Goal: Information Seeking & Learning: Learn about a topic

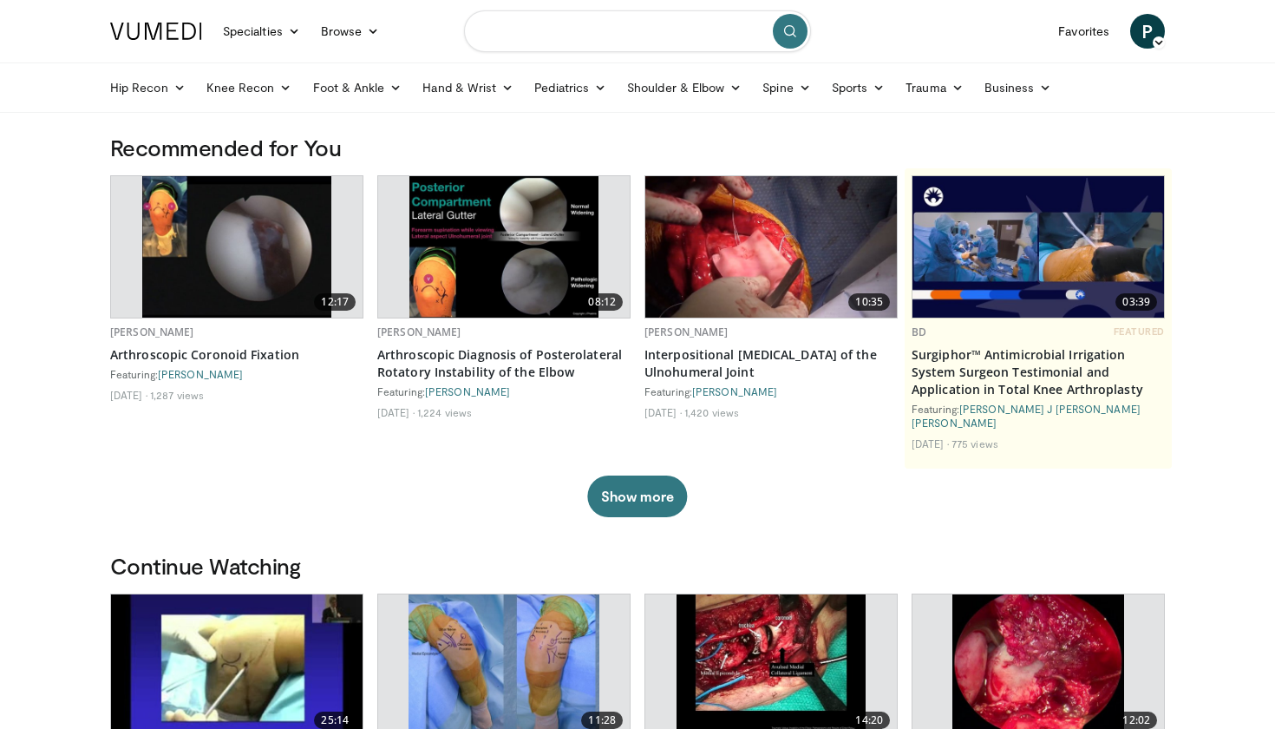
click at [533, 25] on input "Search topics, interventions" at bounding box center [637, 31] width 347 height 42
type input "**********"
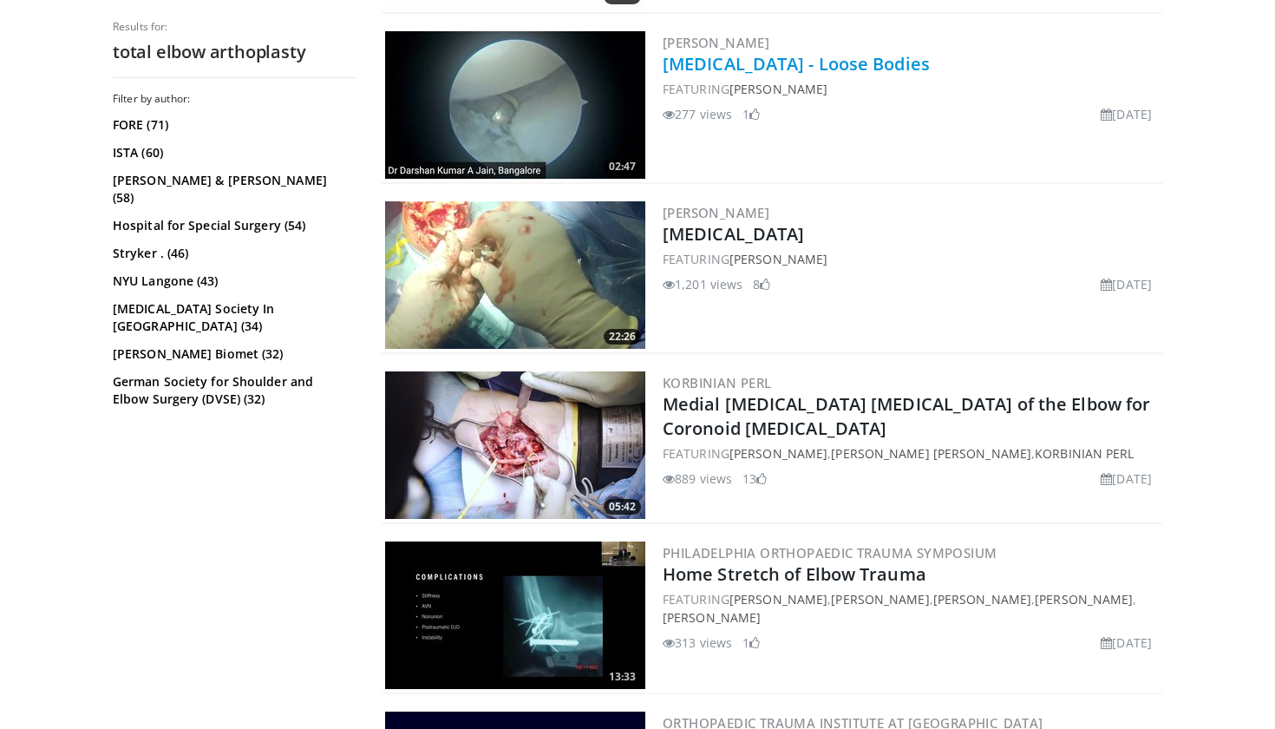
scroll to position [676, 0]
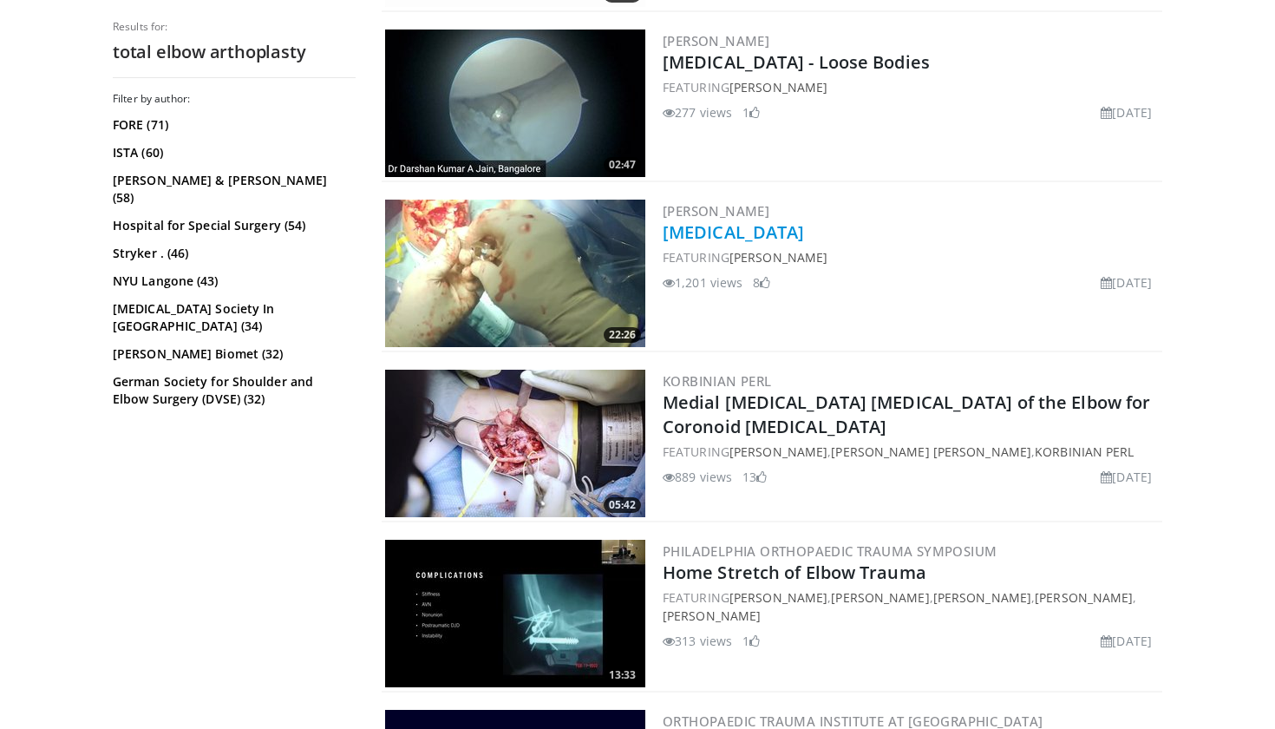
click at [776, 232] on link "[MEDICAL_DATA]" at bounding box center [733, 231] width 141 height 23
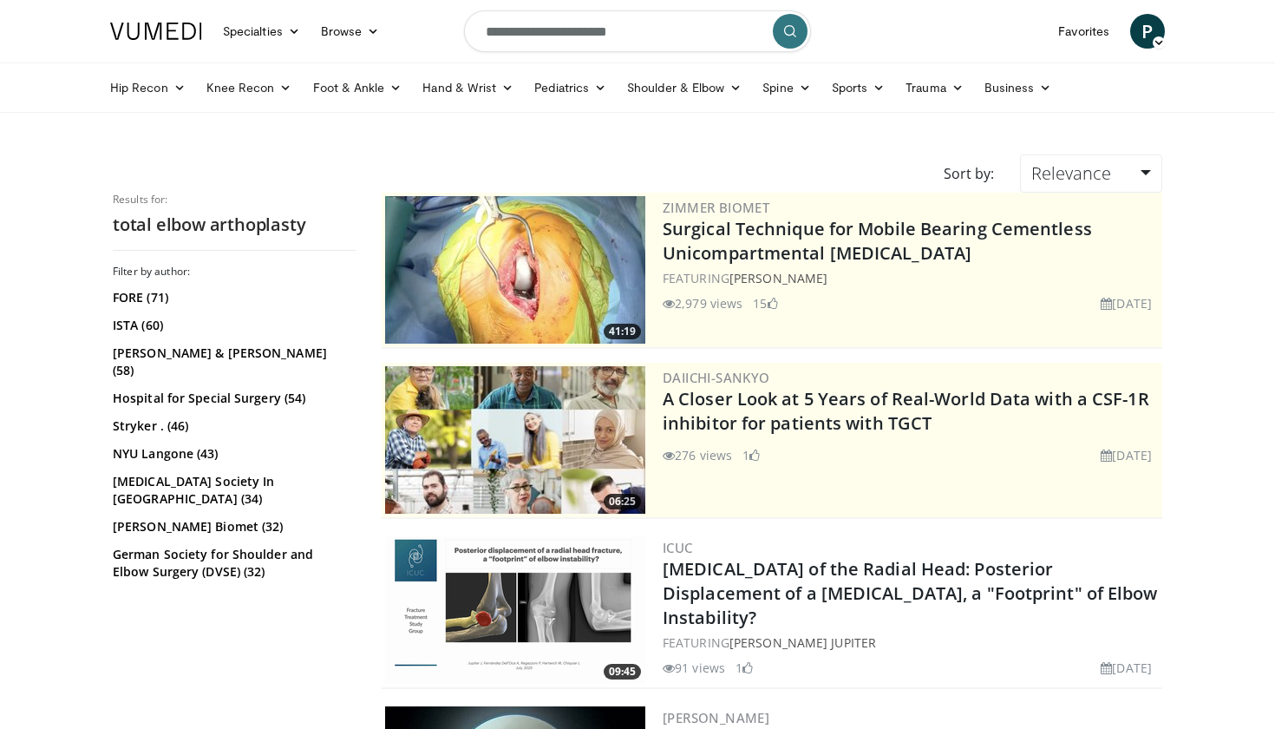
scroll to position [0, 0]
drag, startPoint x: 650, startPoint y: 36, endPoint x: 559, endPoint y: 32, distance: 92.0
click at [559, 32] on input "**********" at bounding box center [637, 31] width 347 height 42
type input "**********"
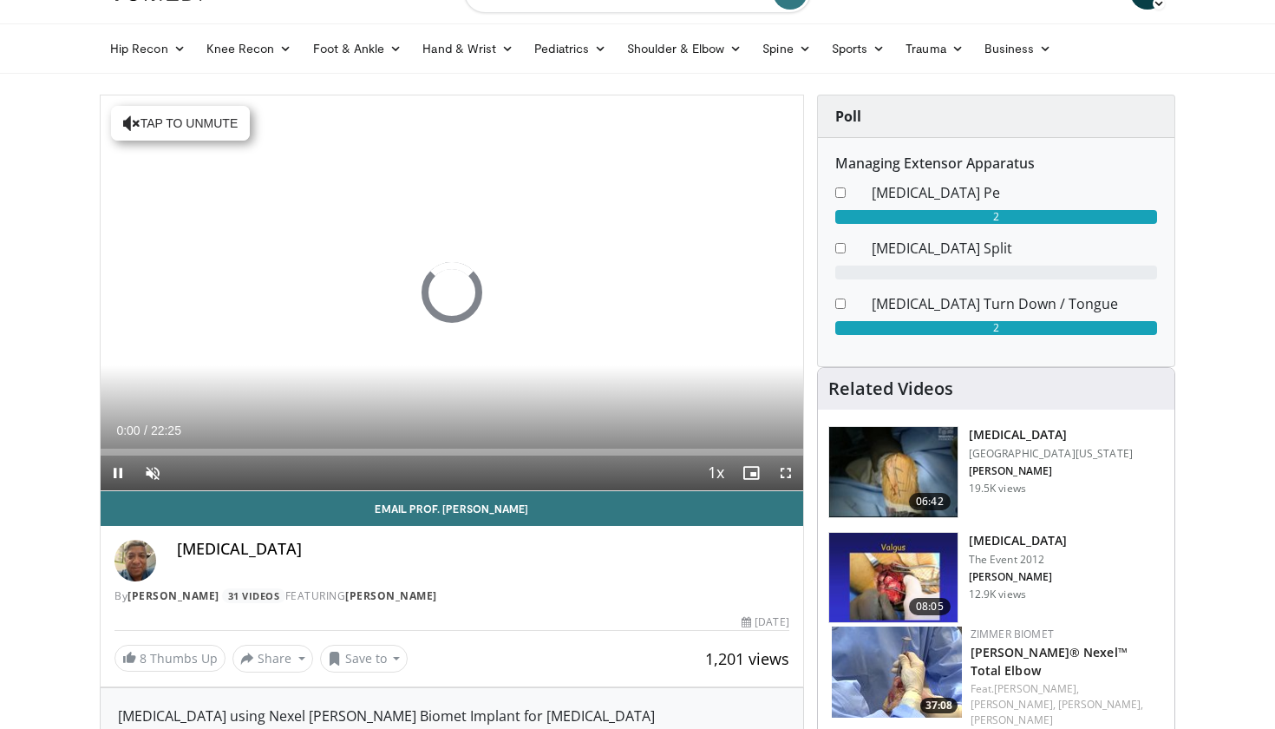
scroll to position [38, 0]
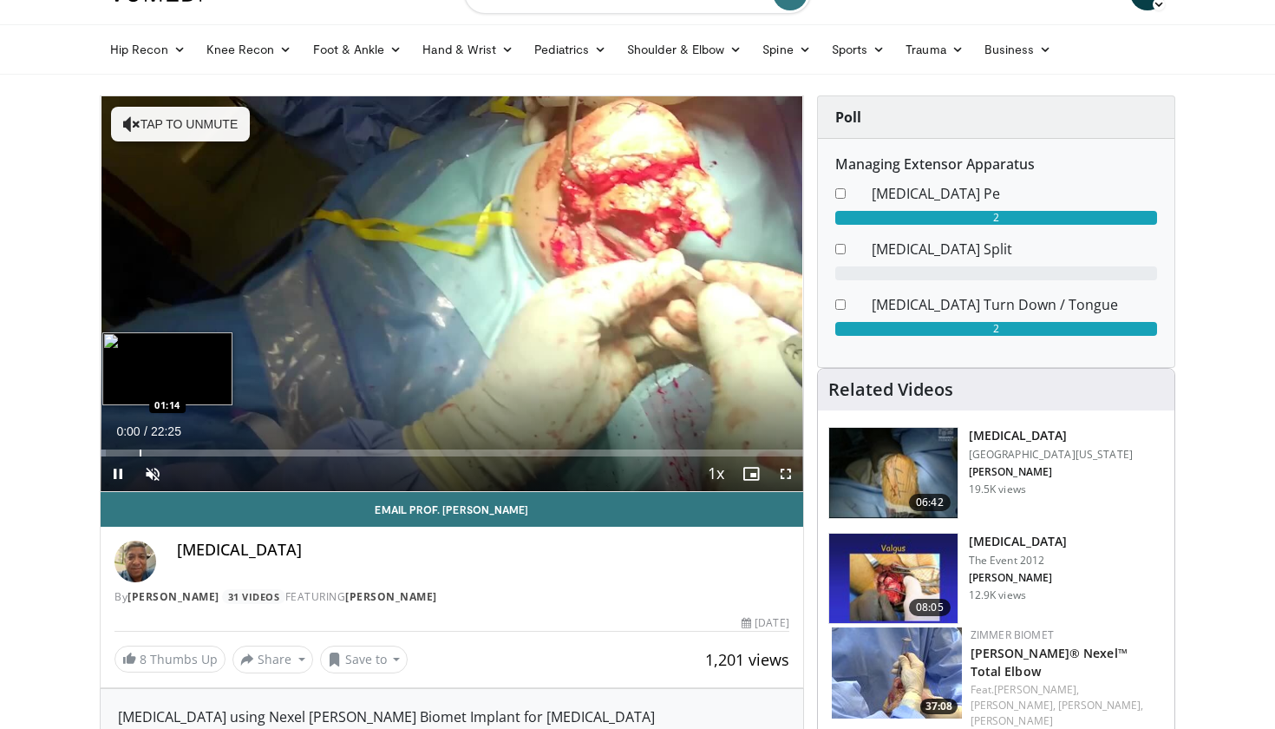
click at [140, 453] on div "Progress Bar" at bounding box center [141, 452] width 2 height 7
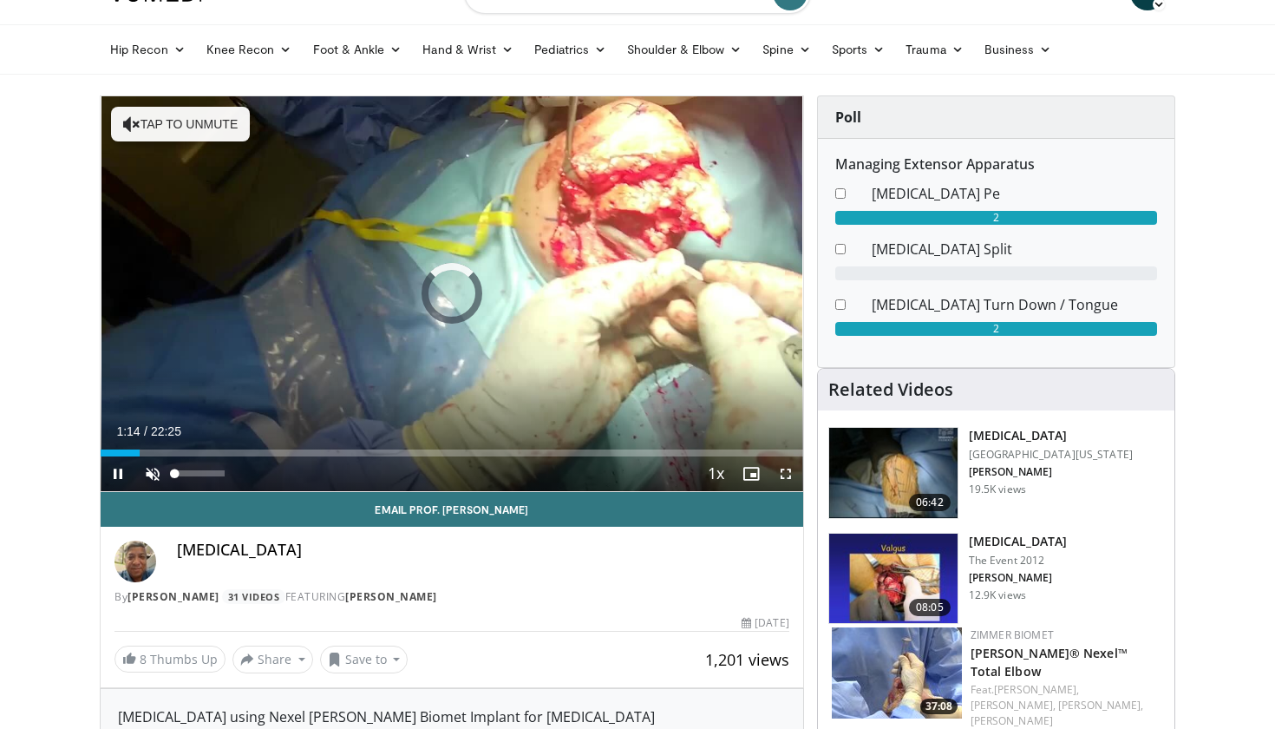
click at [160, 476] on span "Video Player" at bounding box center [152, 473] width 35 height 35
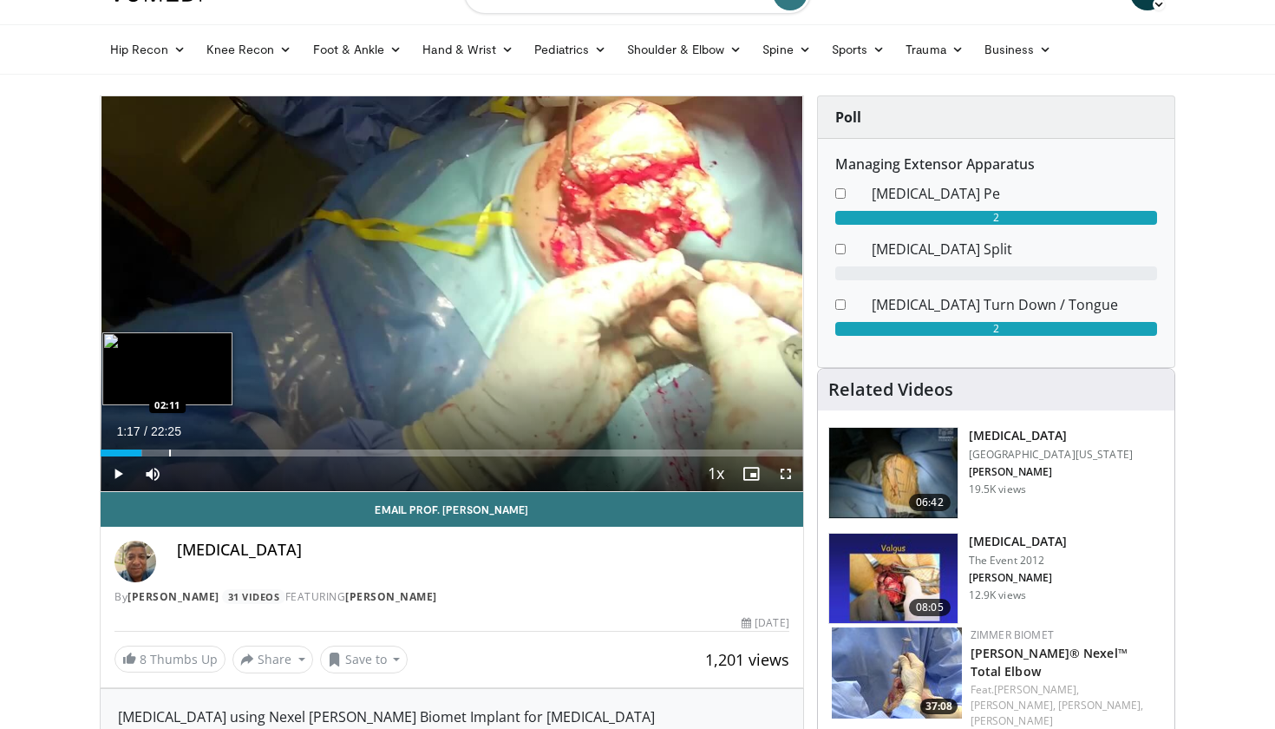
click at [170, 454] on div "Progress Bar" at bounding box center [170, 452] width 2 height 7
click at [192, 450] on div "Progress Bar" at bounding box center [193, 452] width 2 height 7
click at [219, 458] on div "Current Time 2:56 / Duration 22:25 Pause Skip Backward Skip Forward Mute 0% Loa…" at bounding box center [452, 473] width 702 height 35
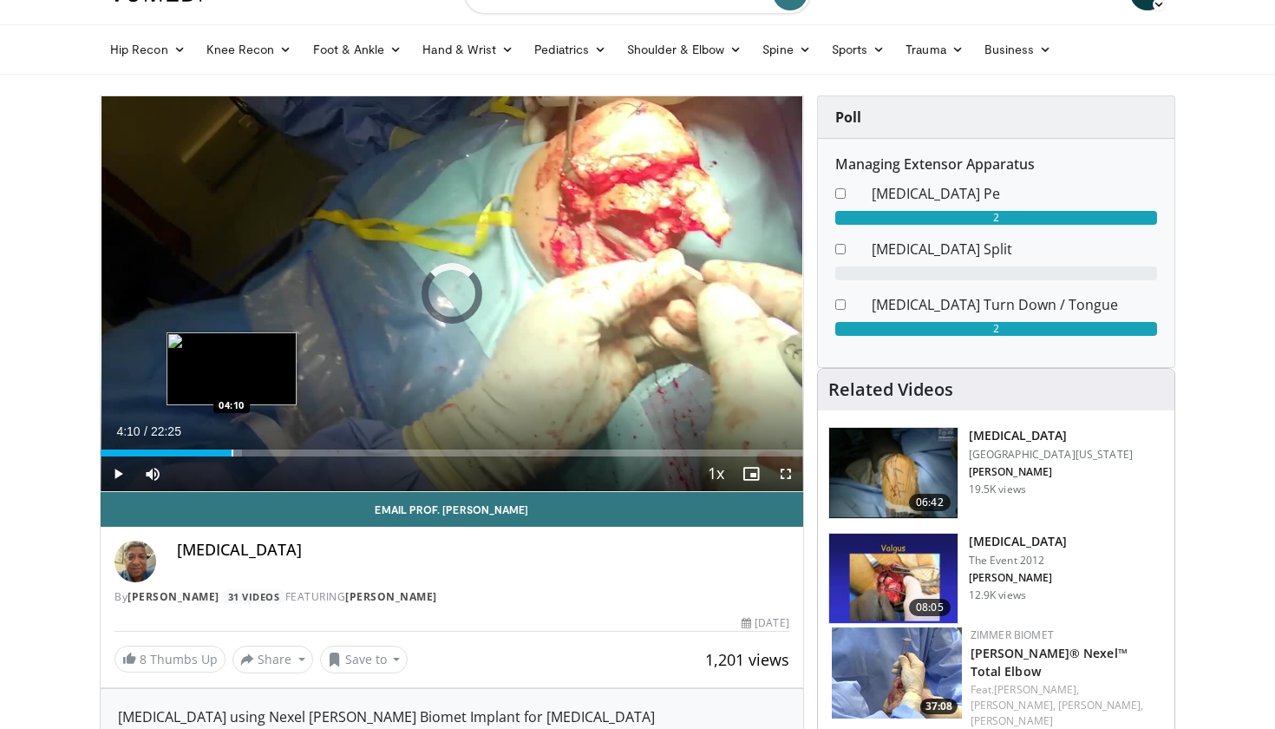
click at [232, 454] on div "Progress Bar" at bounding box center [233, 452] width 2 height 7
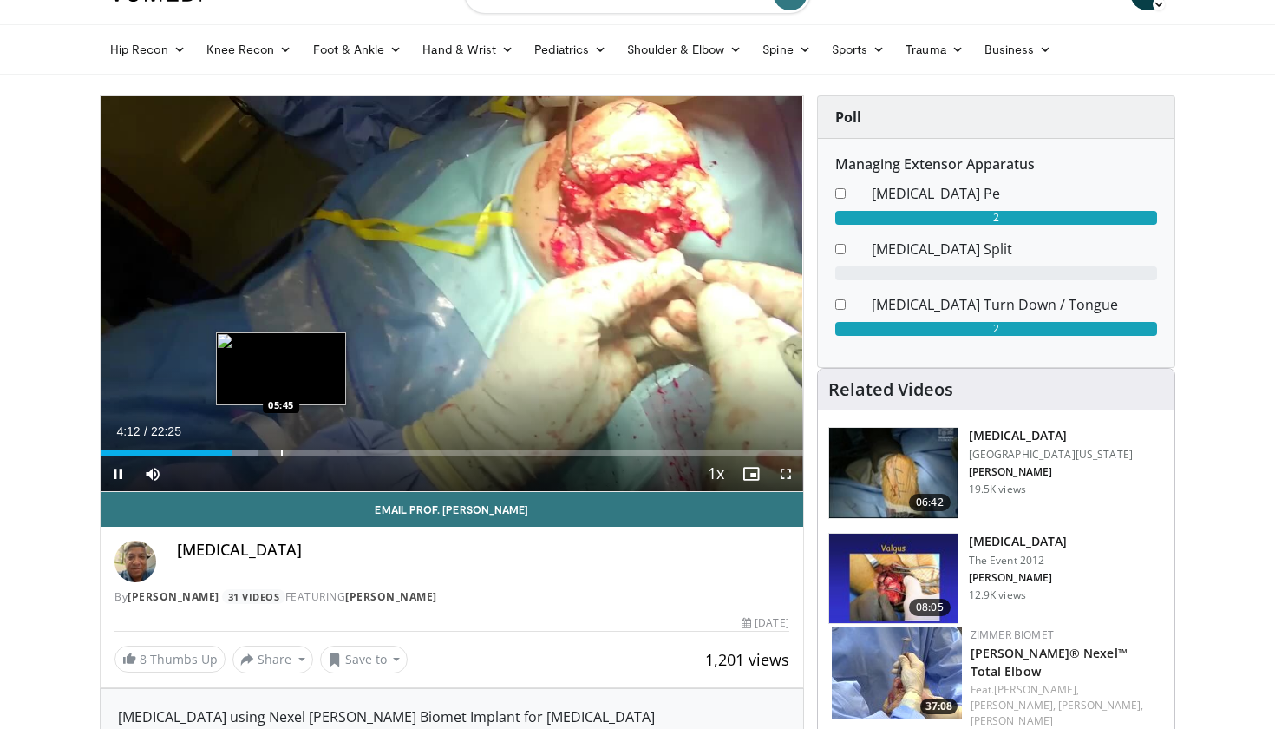
click at [281, 454] on div "Progress Bar" at bounding box center [282, 452] width 2 height 7
click at [310, 450] on div "Progress Bar" at bounding box center [309, 452] width 2 height 7
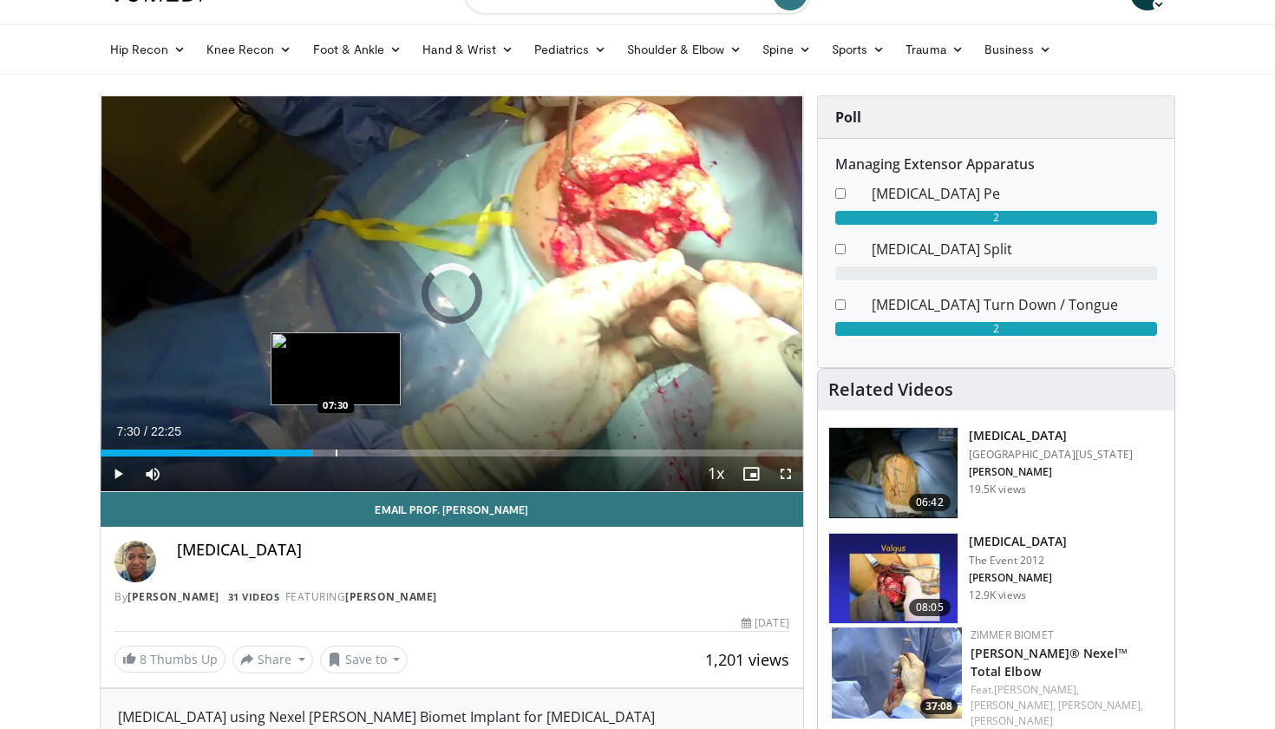
click at [336, 451] on div "Progress Bar" at bounding box center [337, 452] width 2 height 7
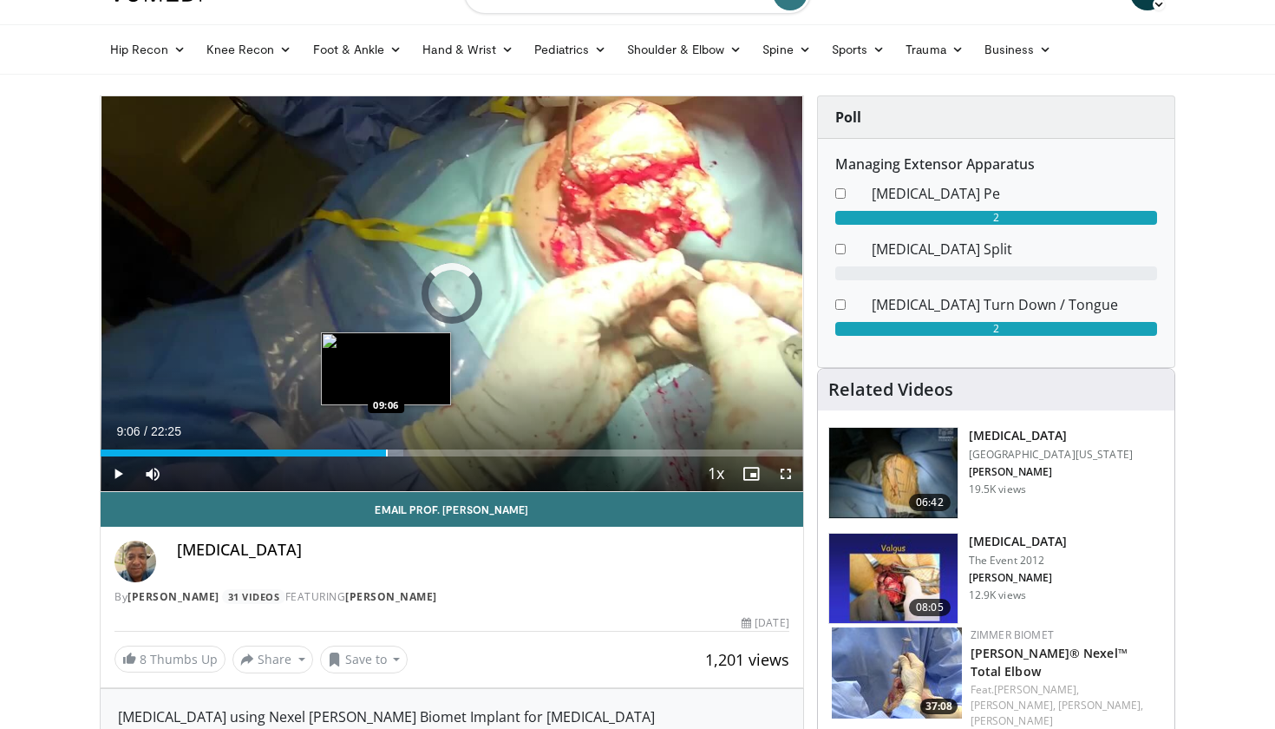
click at [385, 449] on div "Loaded : 43.13% 09:06 09:06" at bounding box center [452, 452] width 702 height 7
click at [406, 453] on div "Progress Bar" at bounding box center [405, 452] width 2 height 7
click at [426, 453] on div "Progress Bar" at bounding box center [427, 452] width 2 height 7
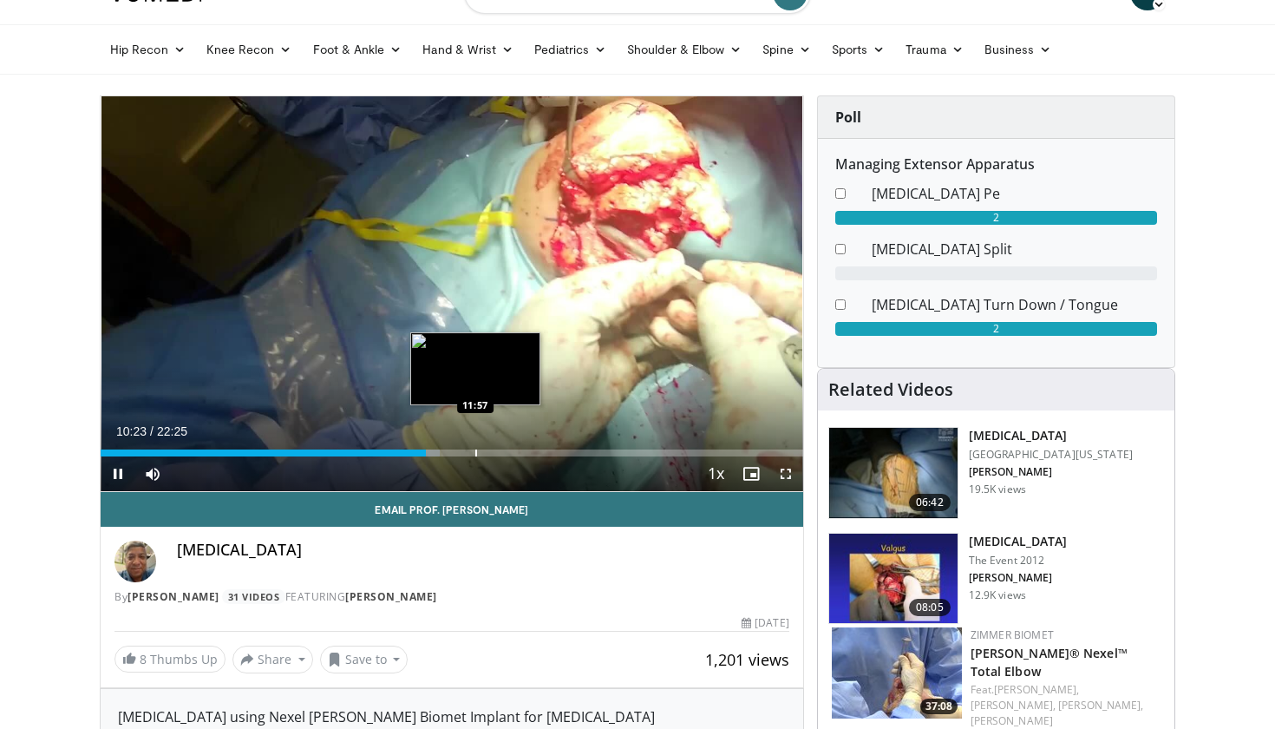
click at [476, 454] on div "Progress Bar" at bounding box center [476, 452] width 2 height 7
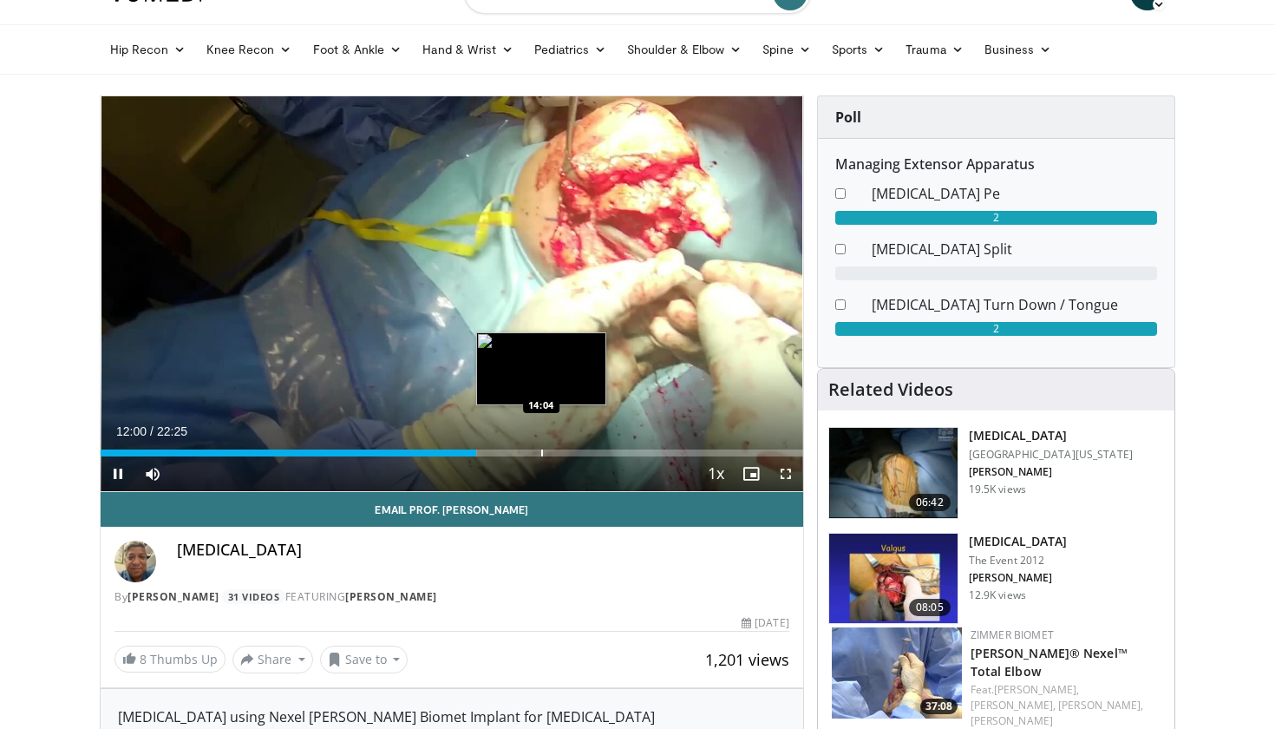
click at [541, 454] on div "Progress Bar" at bounding box center [542, 452] width 2 height 7
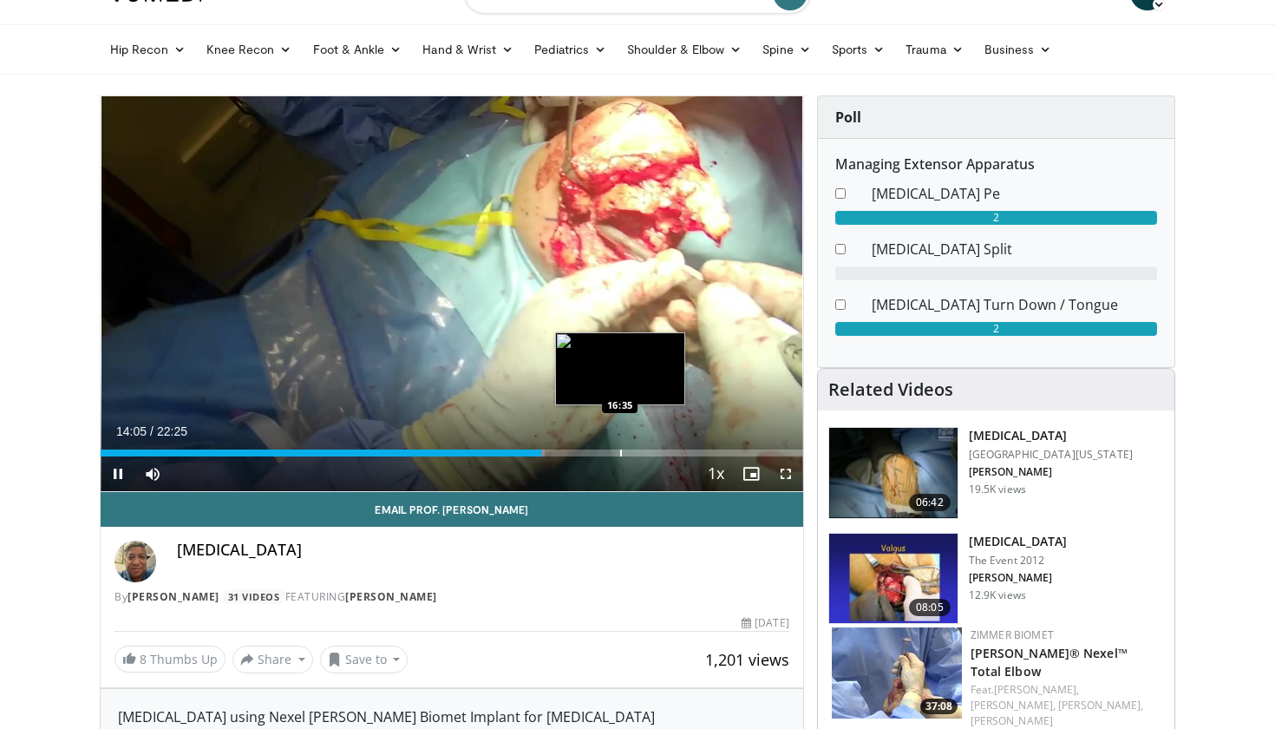
click at [620, 453] on div "Progress Bar" at bounding box center [621, 452] width 2 height 7
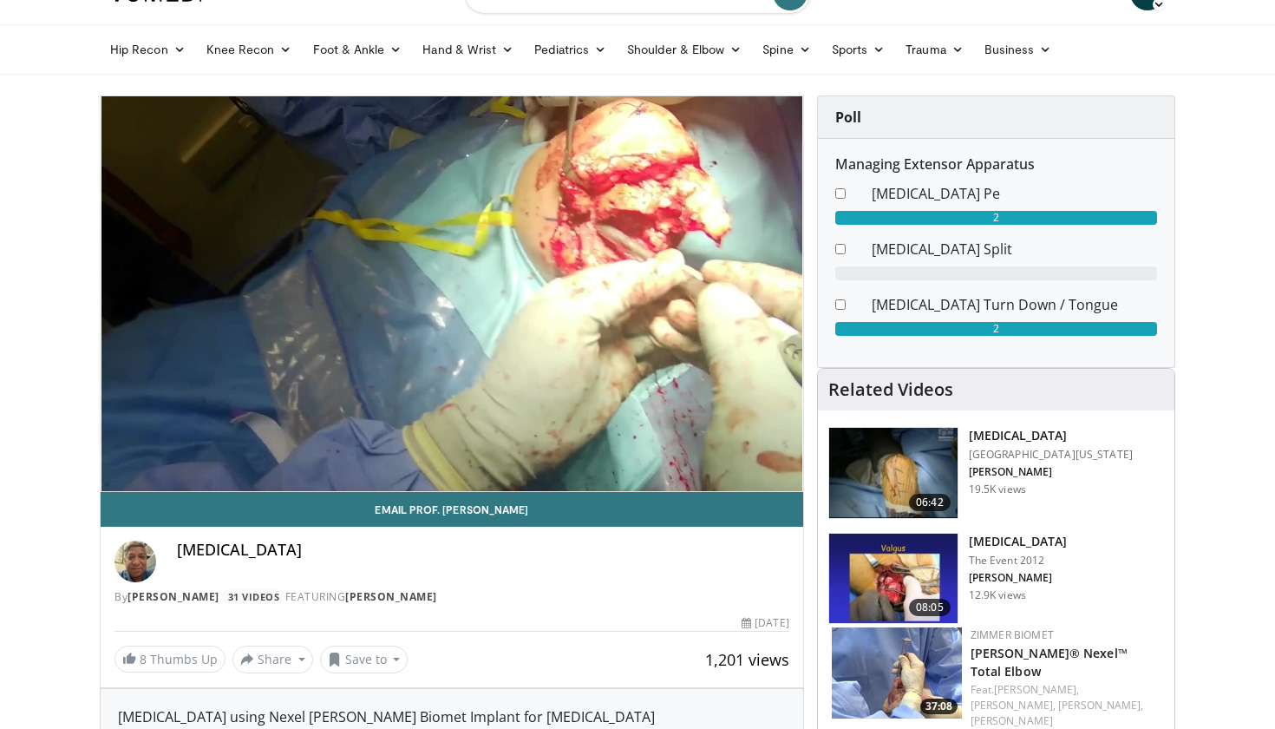
click at [622, 484] on div "Progress Bar" at bounding box center [621, 487] width 2 height 7
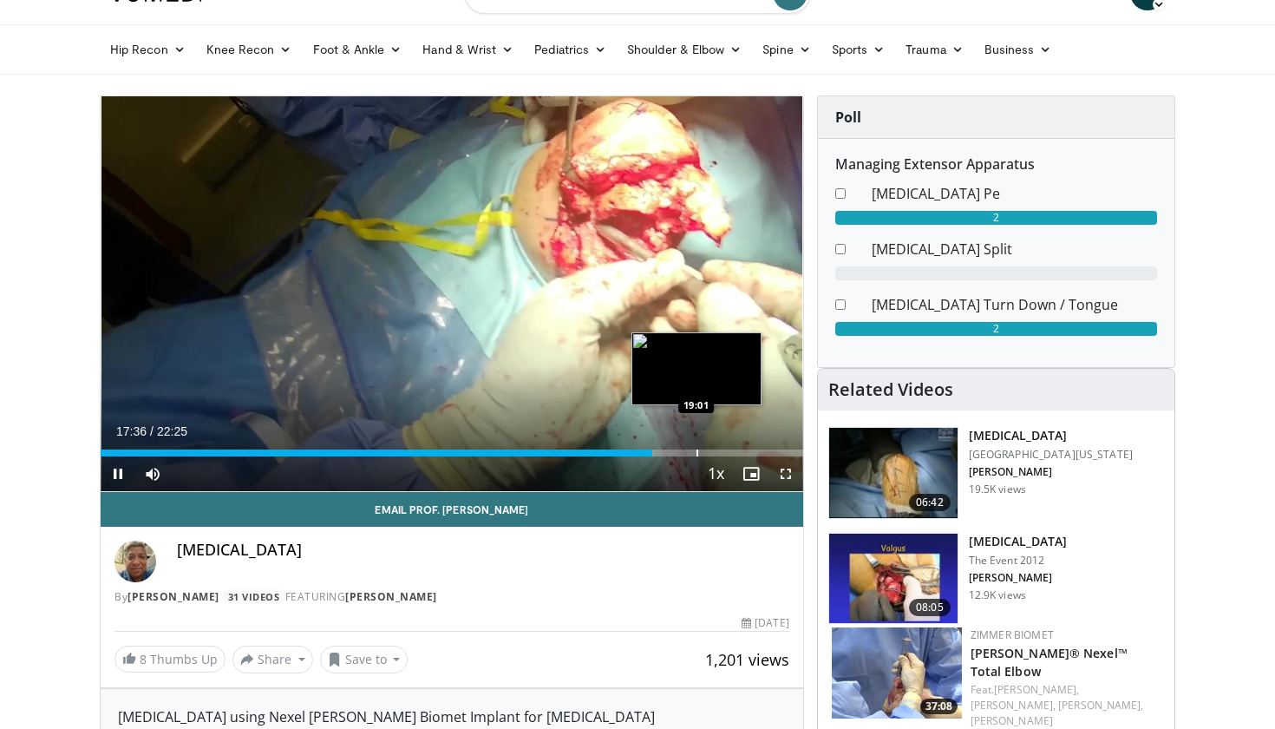
click at [696, 451] on div "Progress Bar" at bounding box center [697, 452] width 2 height 7
click at [659, 455] on div "Progress Bar" at bounding box center [660, 452] width 2 height 7
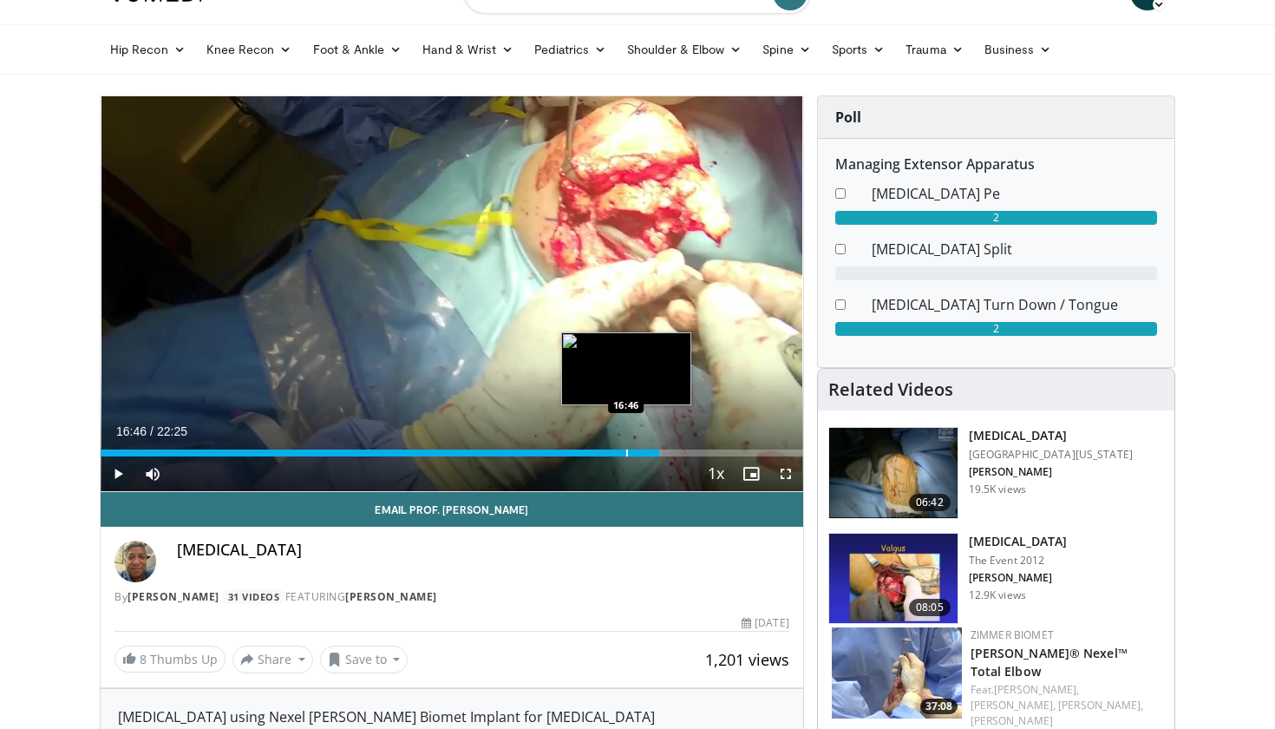
click at [626, 449] on div "Loaded : 79.58% 17:50 16:46" at bounding box center [452, 452] width 702 height 7
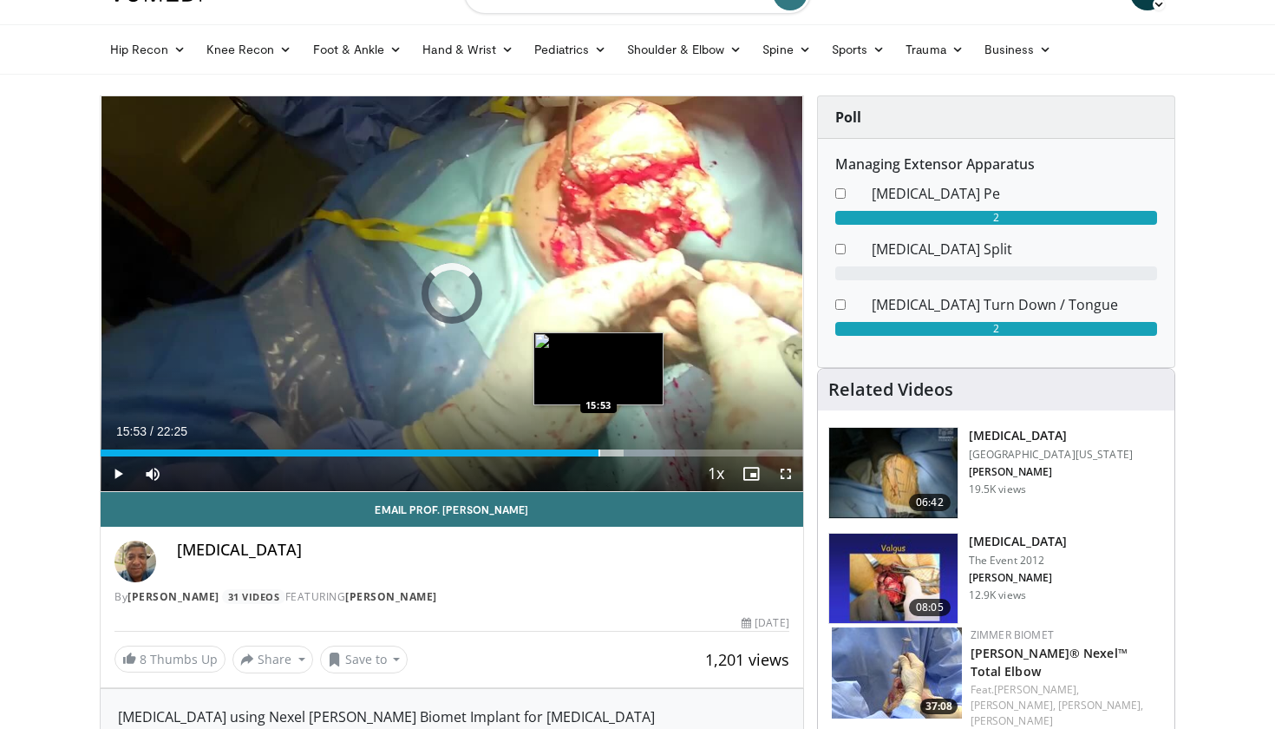
click at [598, 452] on div "Progress Bar" at bounding box center [599, 452] width 2 height 7
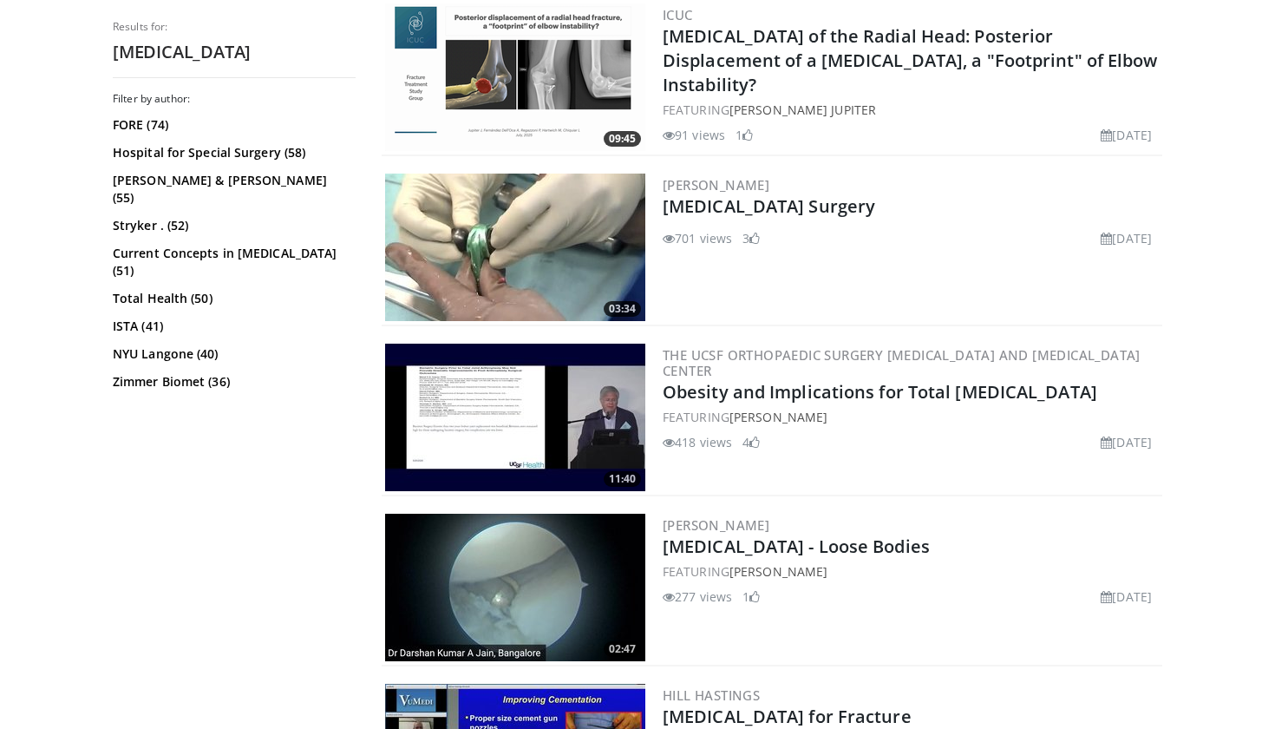
scroll to position [1213, 0]
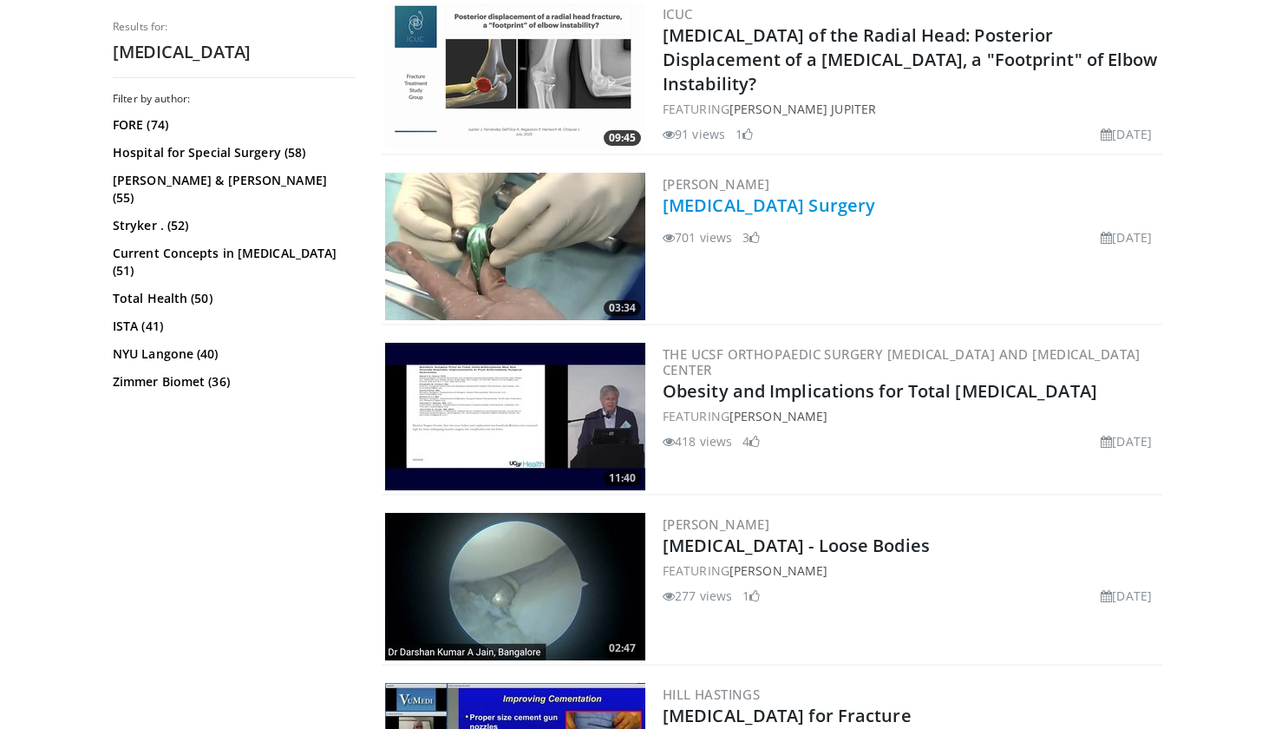
click at [837, 206] on link "Total Elbow Replacement Surgery" at bounding box center [769, 204] width 212 height 23
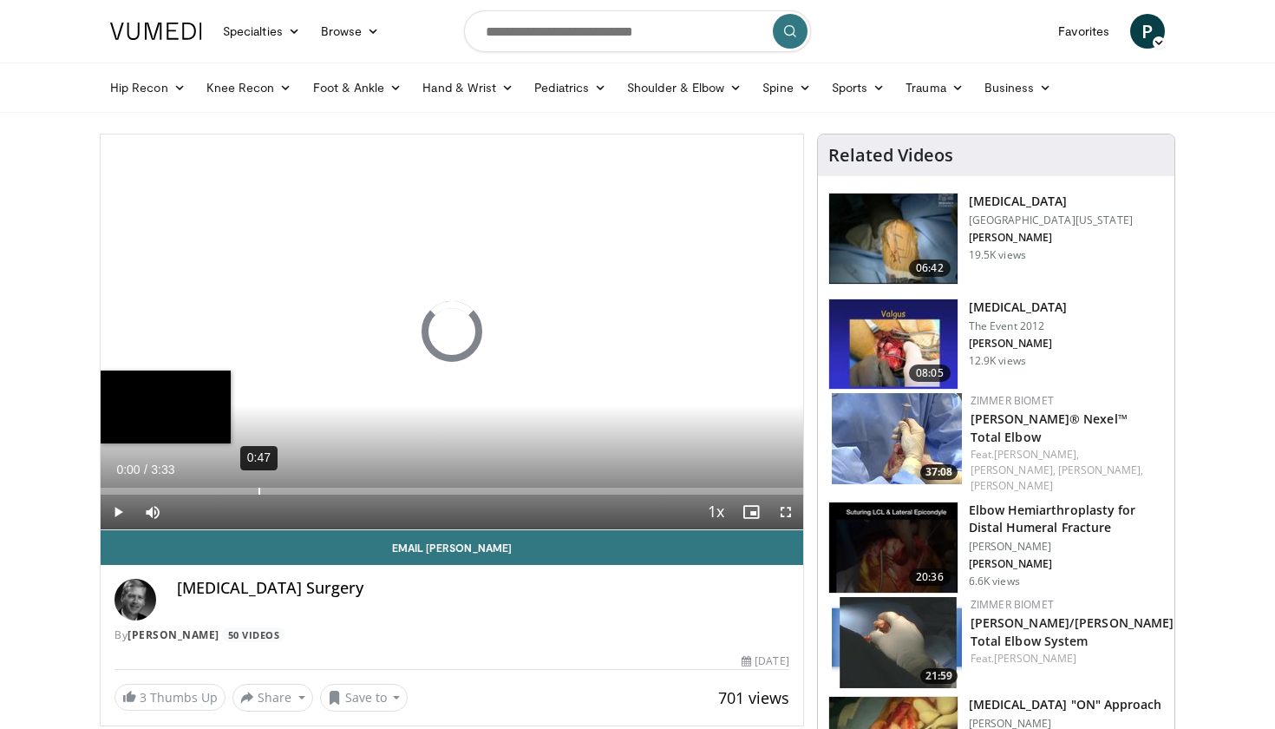
click at [259, 493] on div "0:47" at bounding box center [259, 490] width 2 height 7
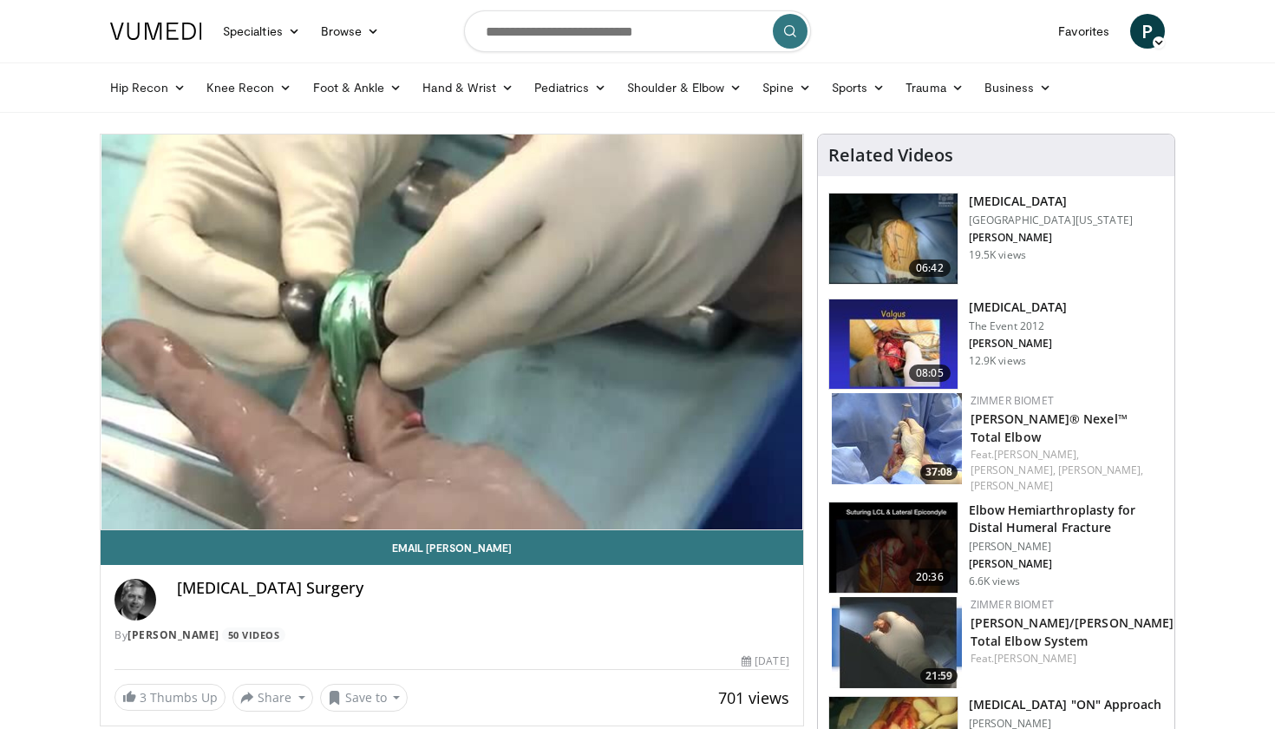
click at [1019, 200] on h3 "[MEDICAL_DATA]" at bounding box center [1051, 201] width 164 height 17
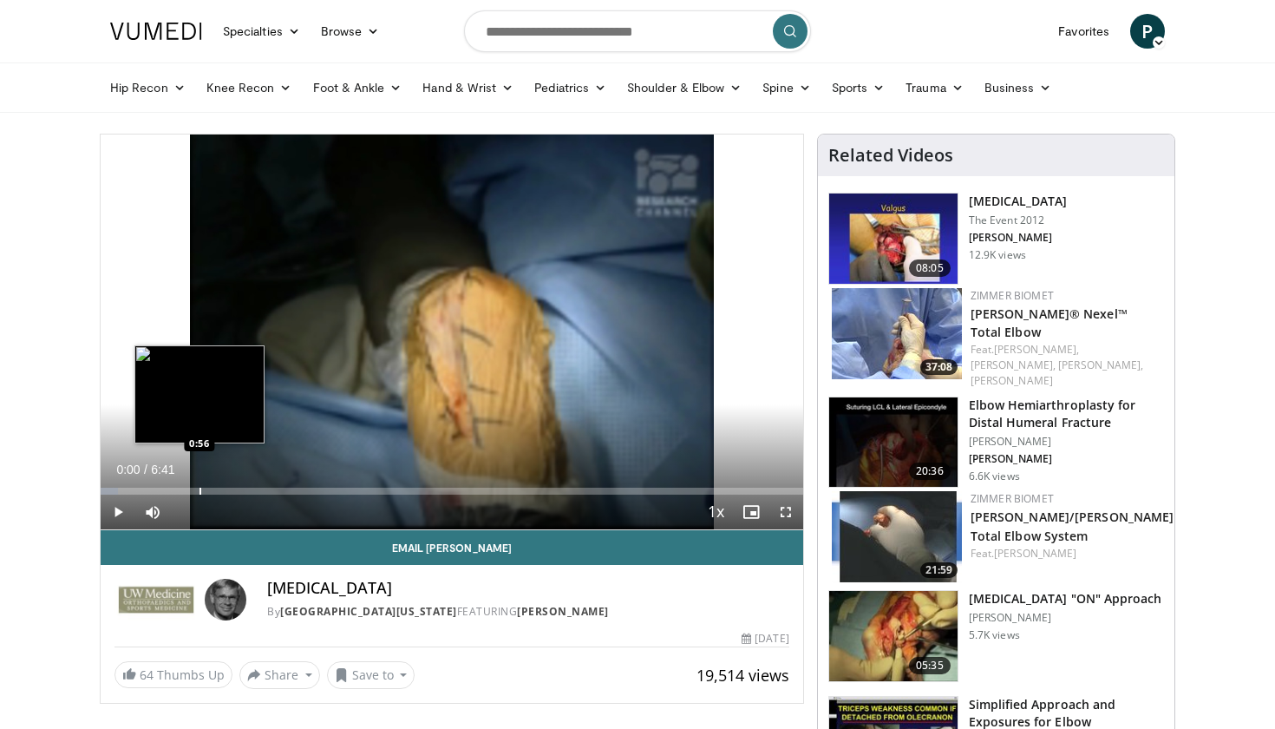
click at [199, 487] on div "Progress Bar" at bounding box center [200, 490] width 2 height 7
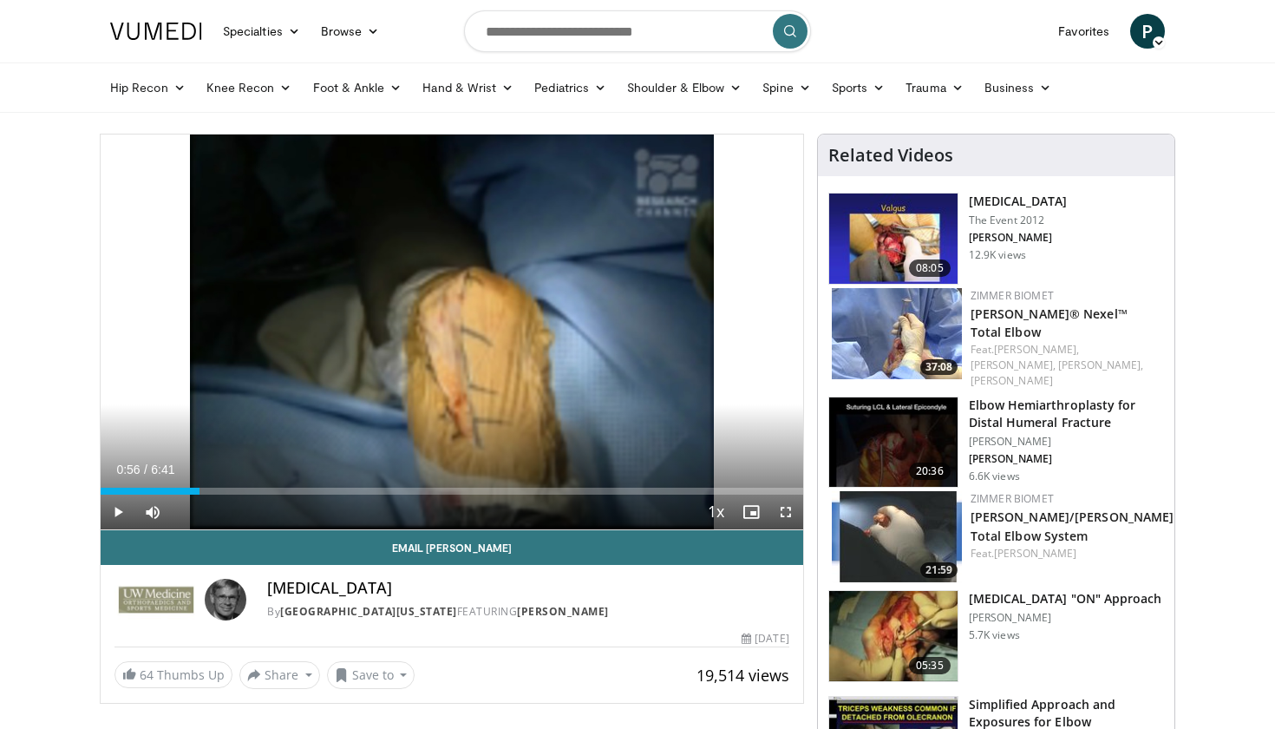
click at [116, 511] on span "Video Player" at bounding box center [118, 511] width 35 height 35
click at [119, 502] on span "Video Player" at bounding box center [118, 511] width 35 height 35
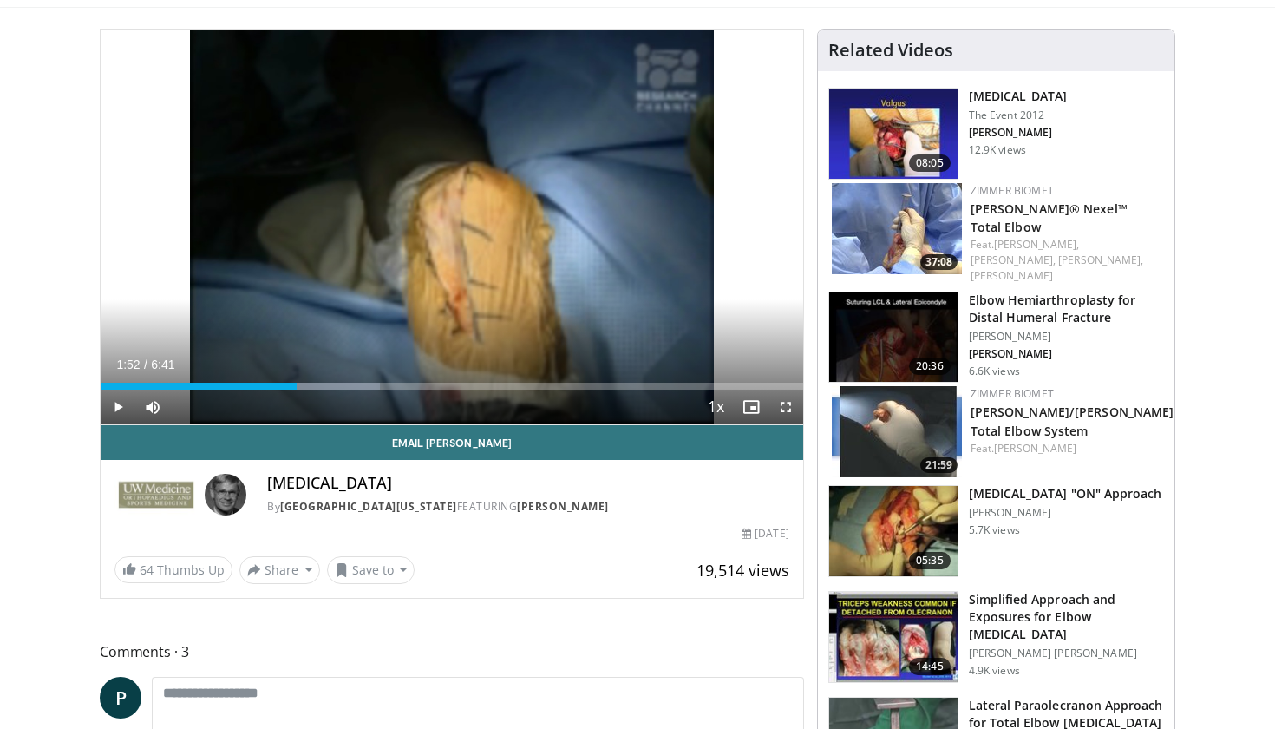
scroll to position [115, 0]
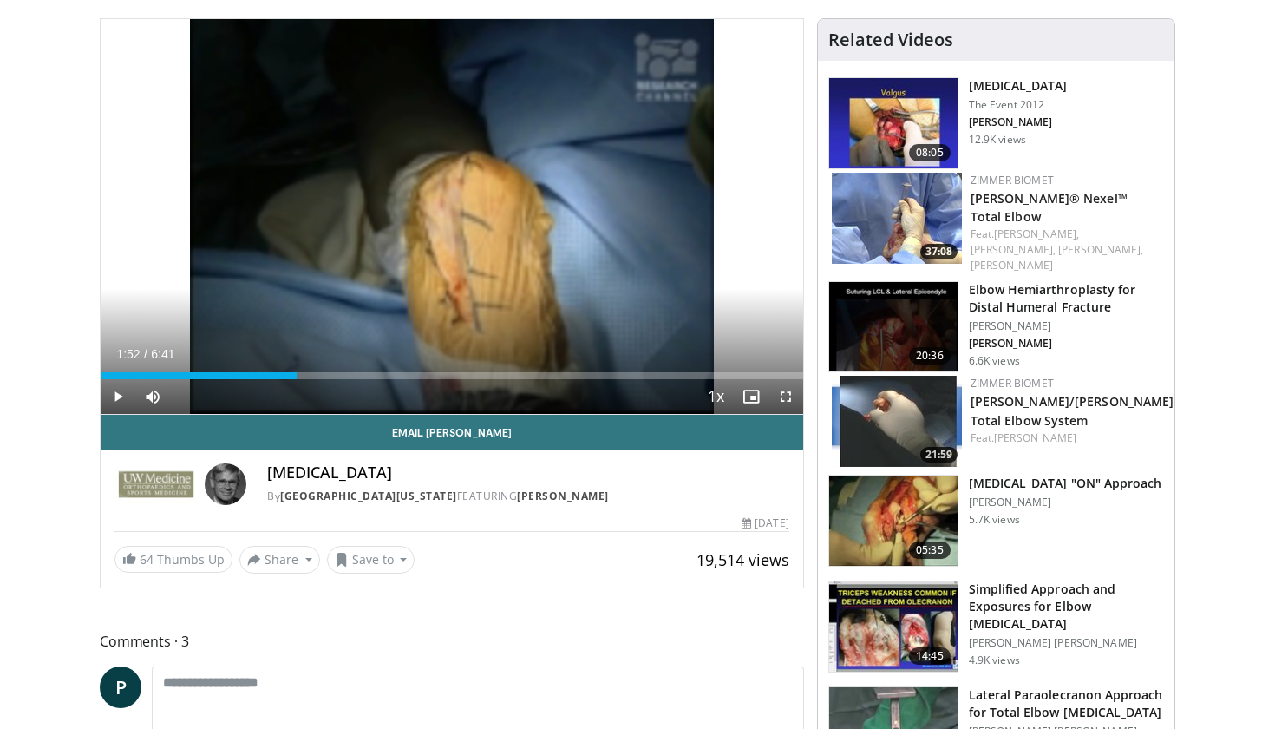
click at [120, 391] on span "Video Player" at bounding box center [118, 396] width 35 height 35
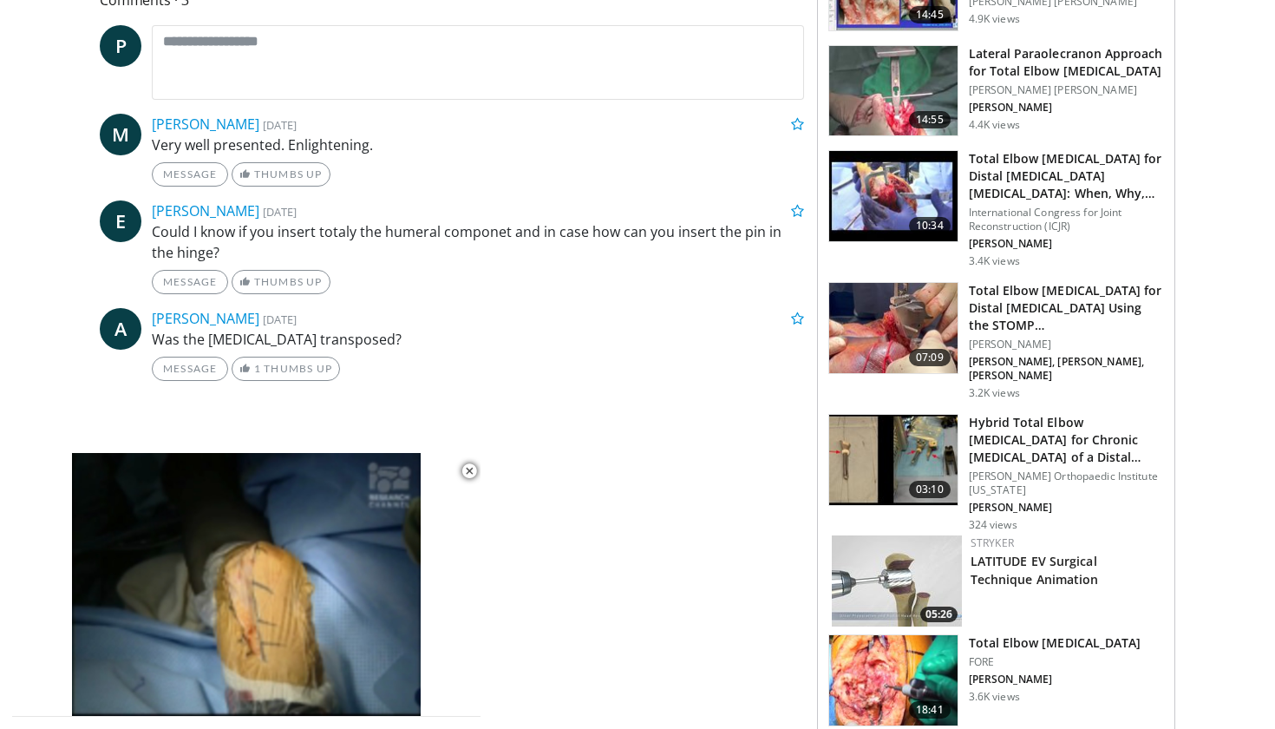
scroll to position [768, 0]
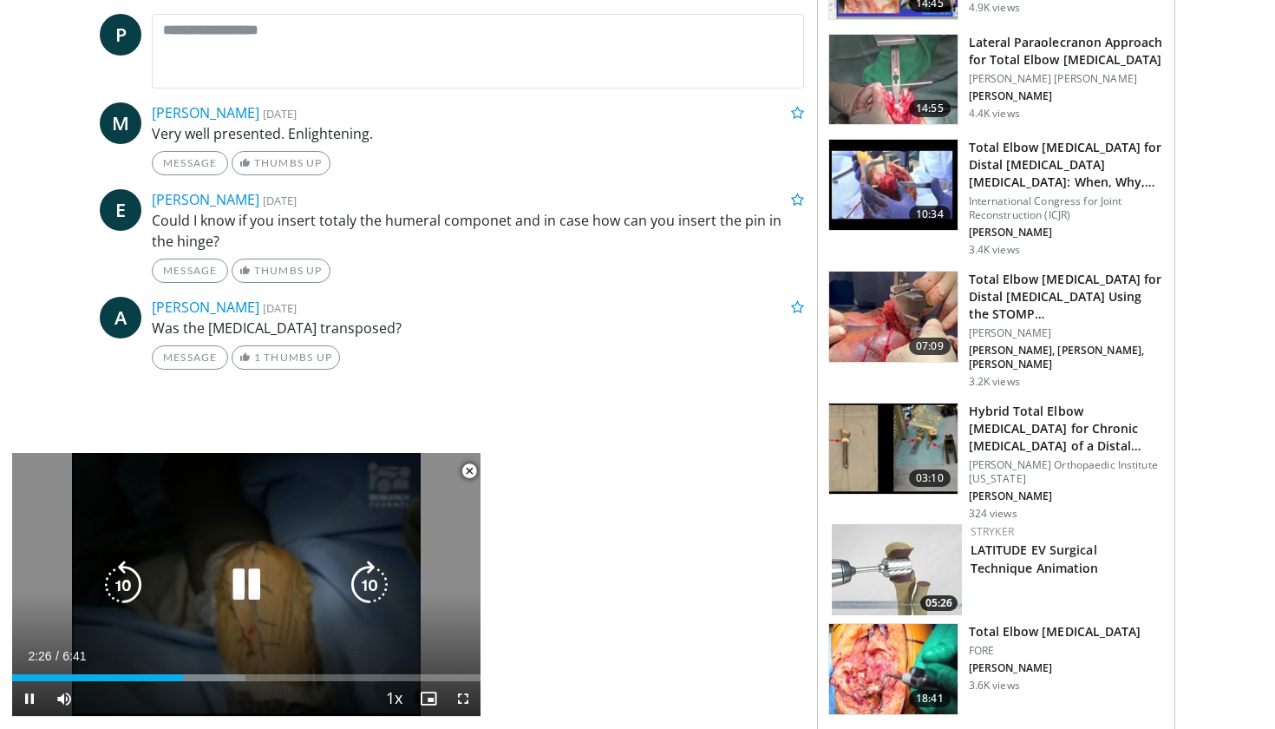
click at [253, 583] on icon "Video Player" at bounding box center [246, 584] width 49 height 49
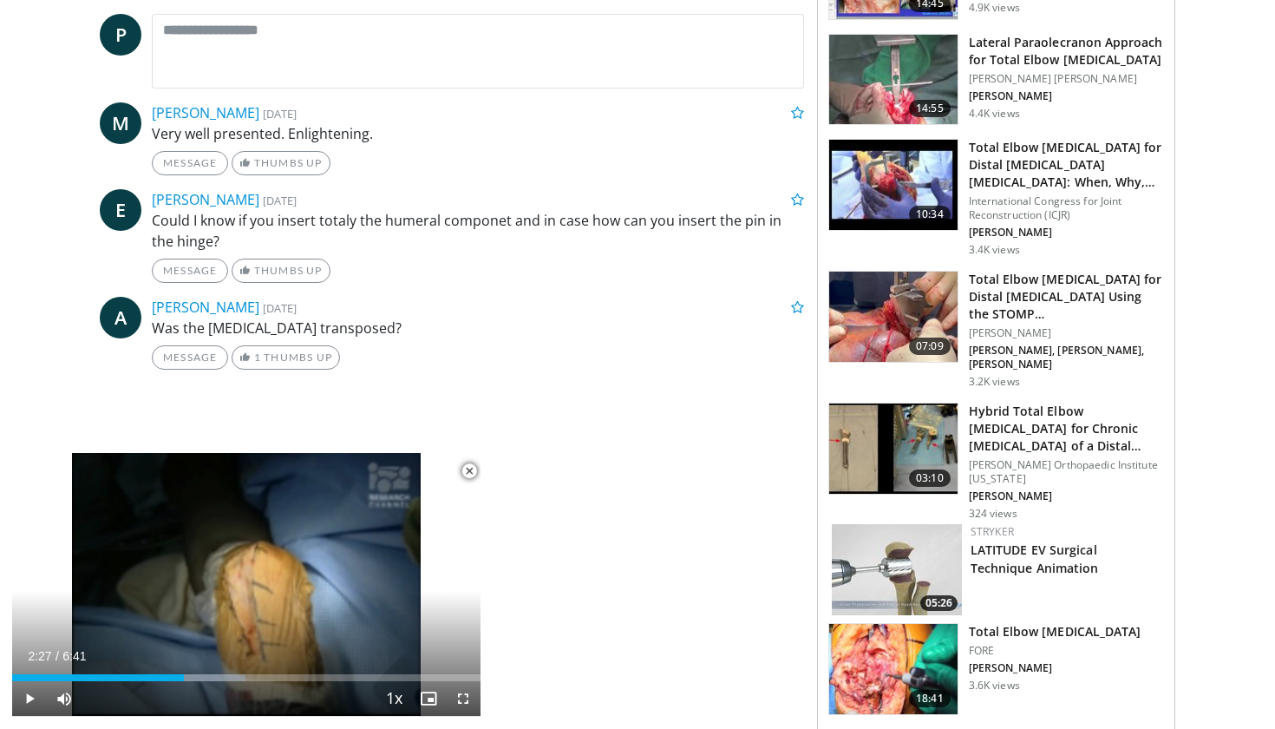
click at [25, 694] on span "Video Player" at bounding box center [29, 698] width 35 height 35
click at [459, 691] on span "Video Player" at bounding box center [463, 698] width 35 height 35
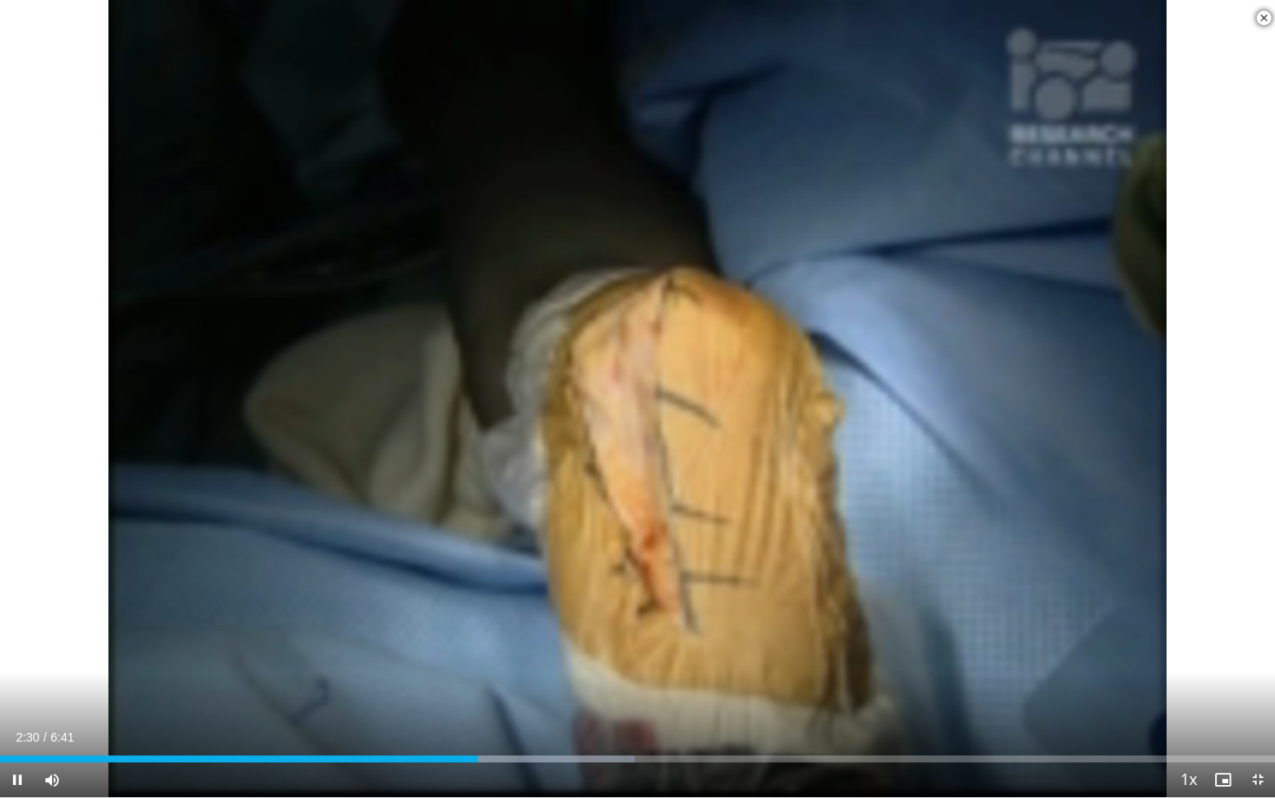
click at [1258, 728] on span "Video Player" at bounding box center [1257, 779] width 35 height 35
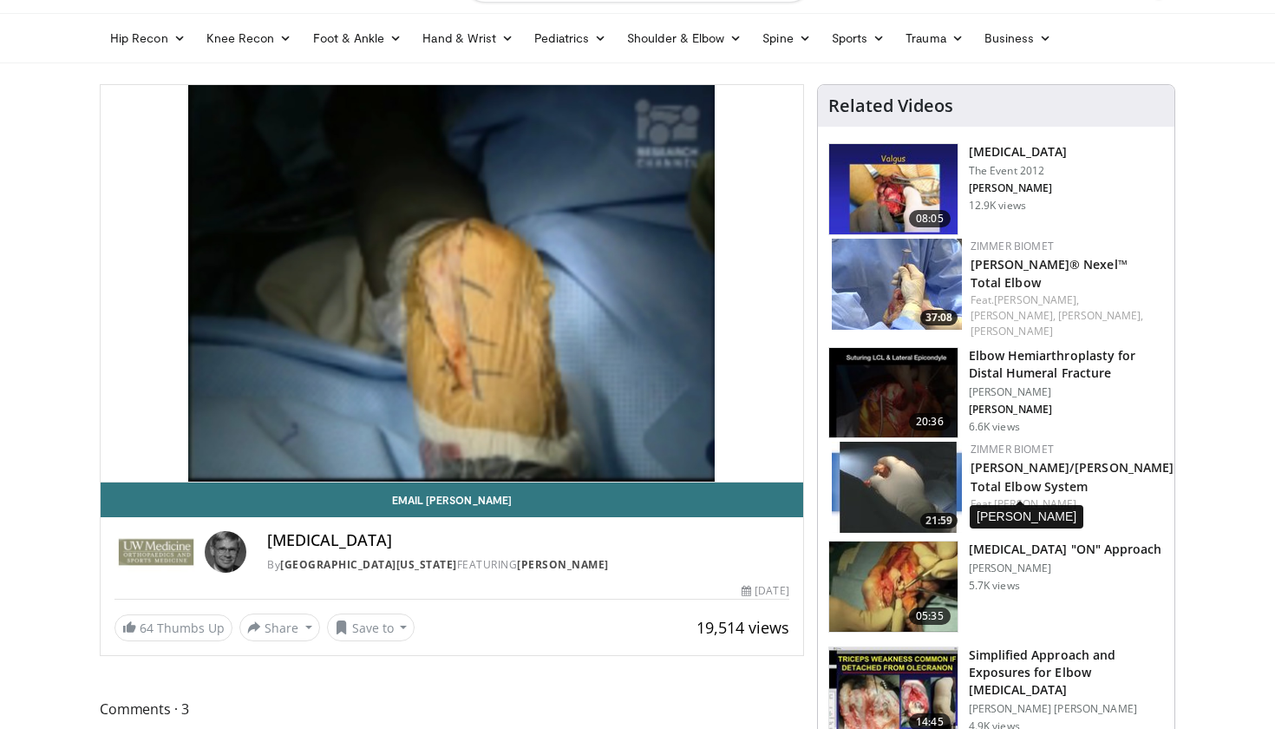
scroll to position [79, 0]
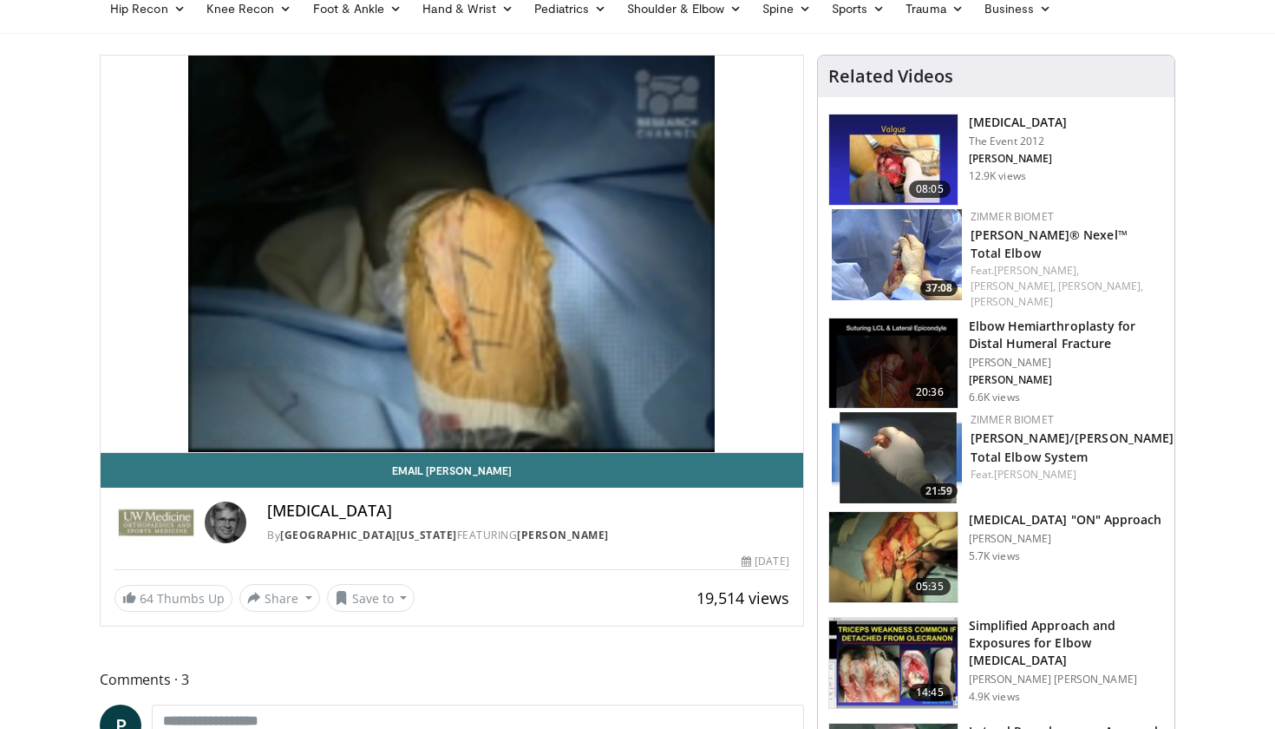
click at [922, 245] on img at bounding box center [897, 254] width 130 height 91
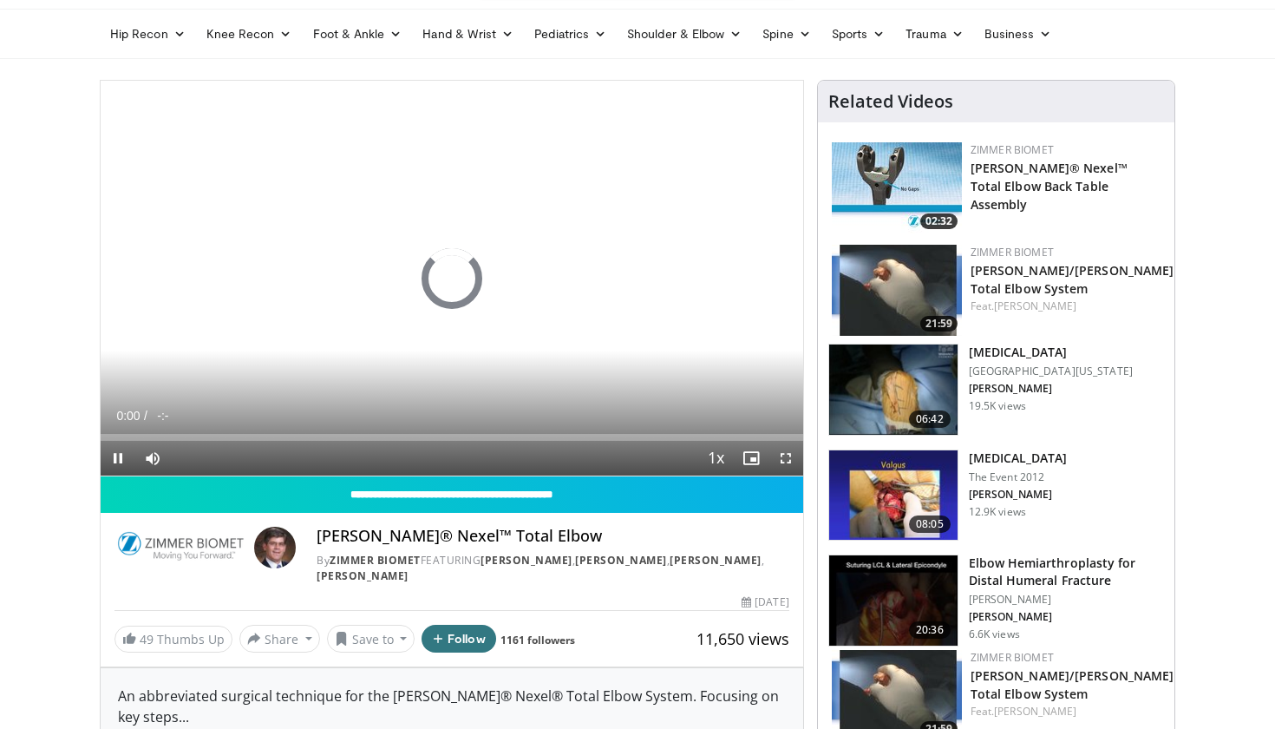
scroll to position [81, 0]
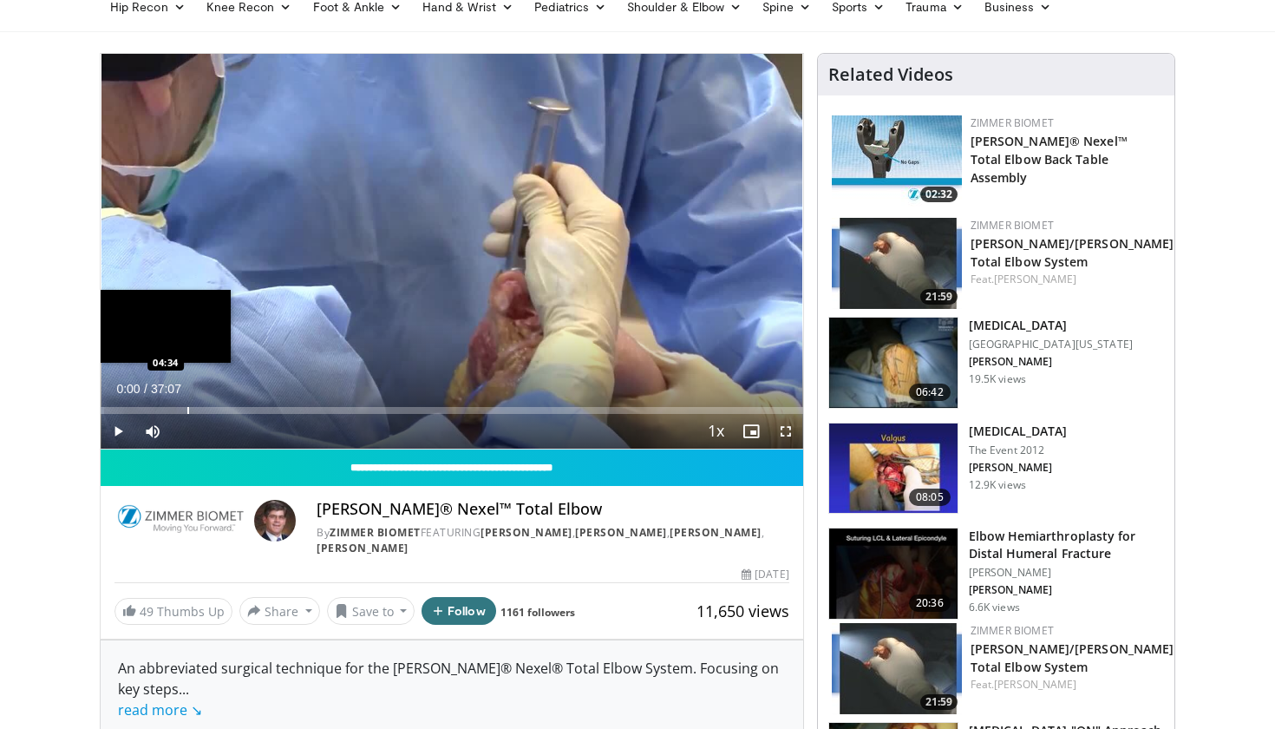
click at [187, 408] on div "Progress Bar" at bounding box center [188, 410] width 2 height 7
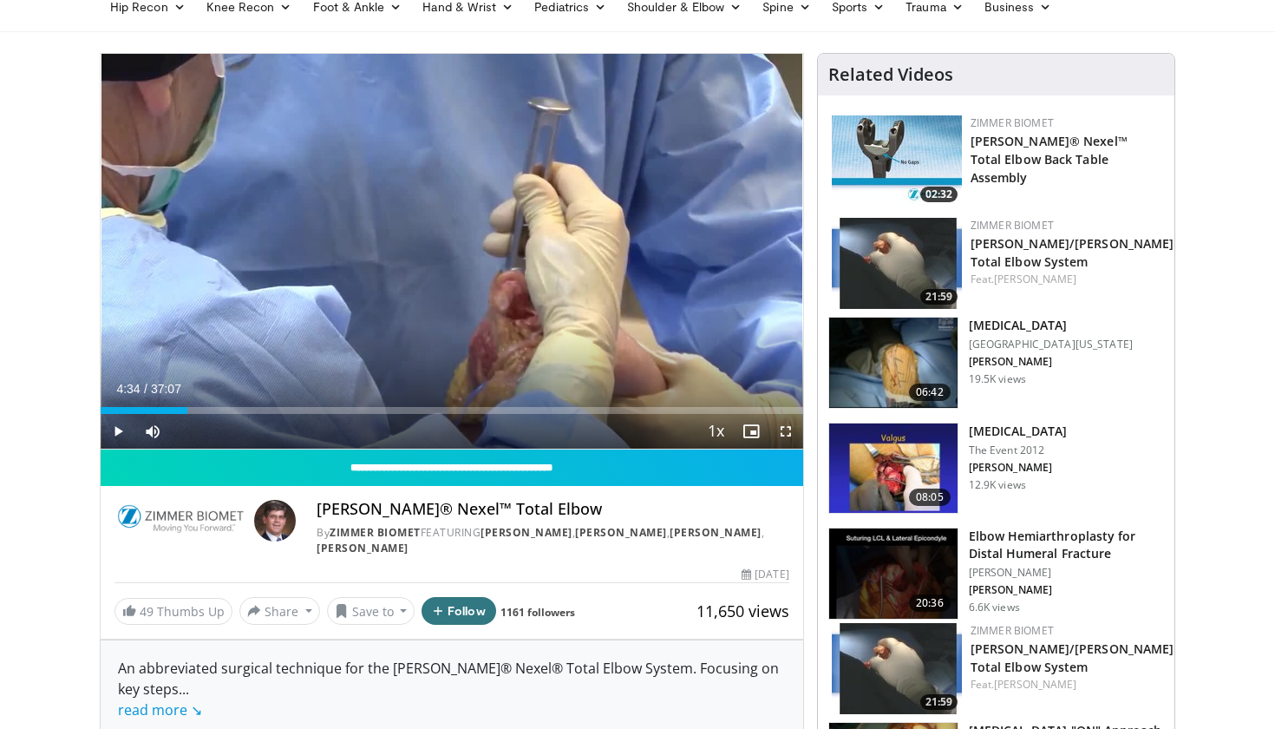
click at [114, 428] on span "Video Player" at bounding box center [118, 431] width 35 height 35
click at [222, 408] on div "Progress Bar" at bounding box center [223, 410] width 2 height 7
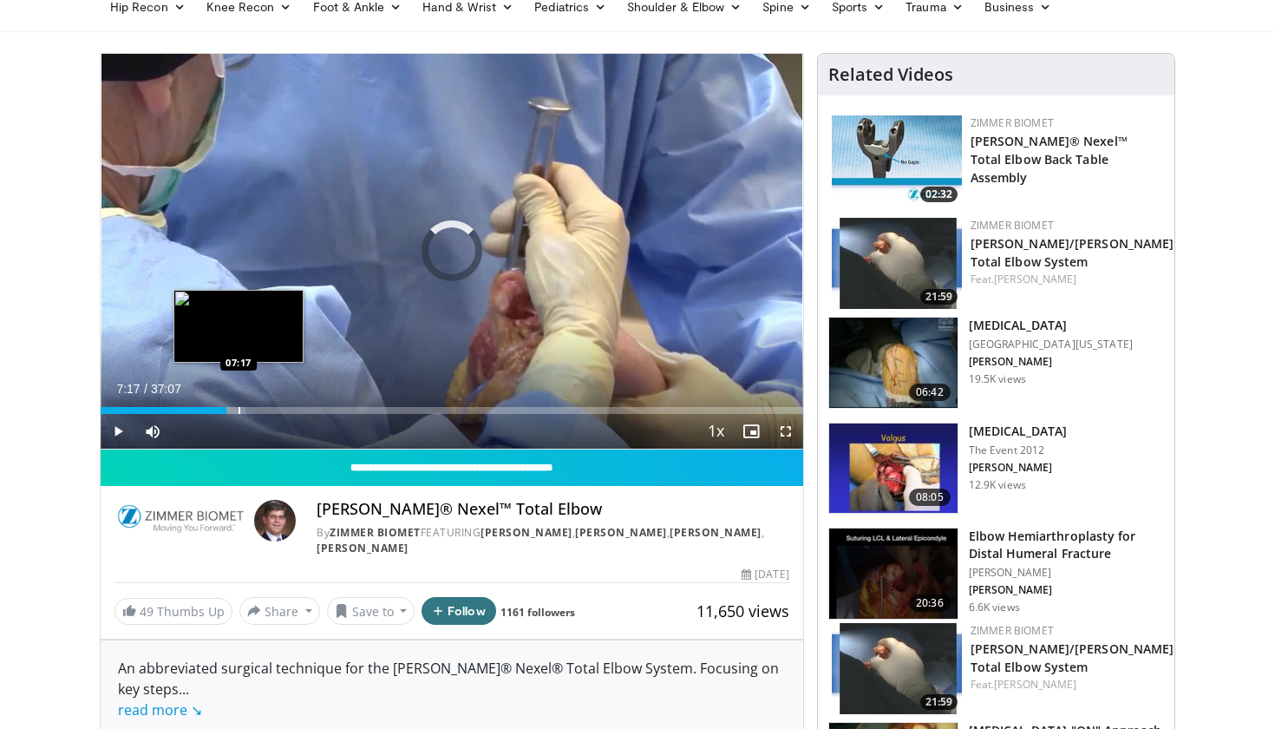
click at [239, 412] on div "Progress Bar" at bounding box center [240, 410] width 2 height 7
click at [256, 413] on div "Progress Bar" at bounding box center [257, 410] width 2 height 7
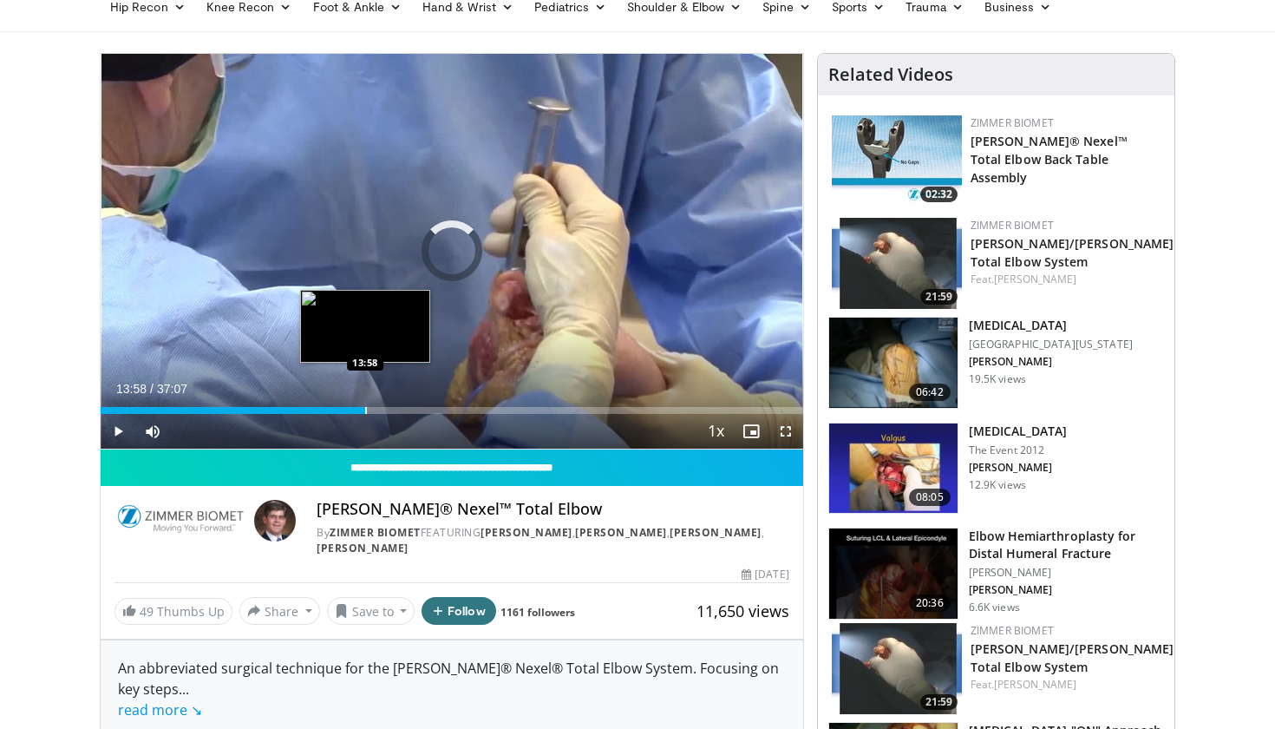
click at [365, 407] on div "Progress Bar" at bounding box center [366, 410] width 2 height 7
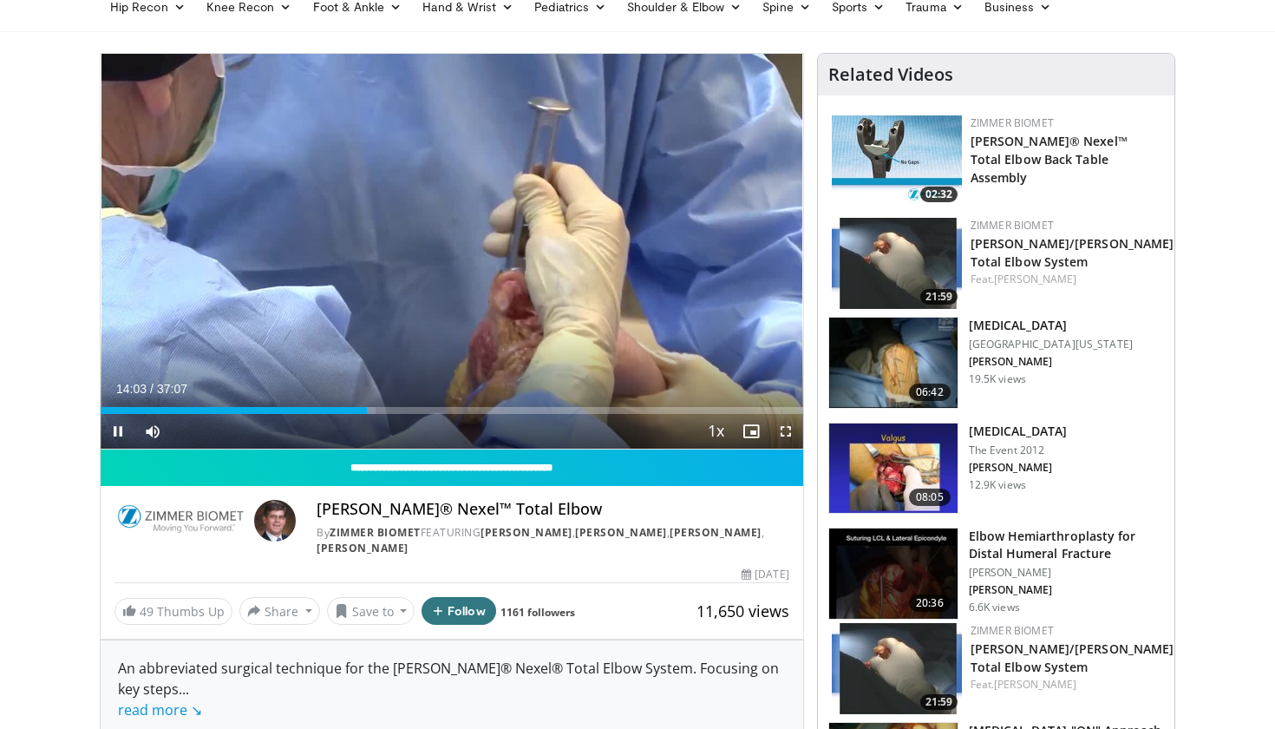
click at [123, 433] on span "Video Player" at bounding box center [118, 431] width 35 height 35
click at [117, 425] on span "Video Player" at bounding box center [118, 431] width 35 height 35
click at [121, 432] on span "Video Player" at bounding box center [118, 431] width 35 height 35
